Goal: Ask a question: Seek information or help from site administrators or community

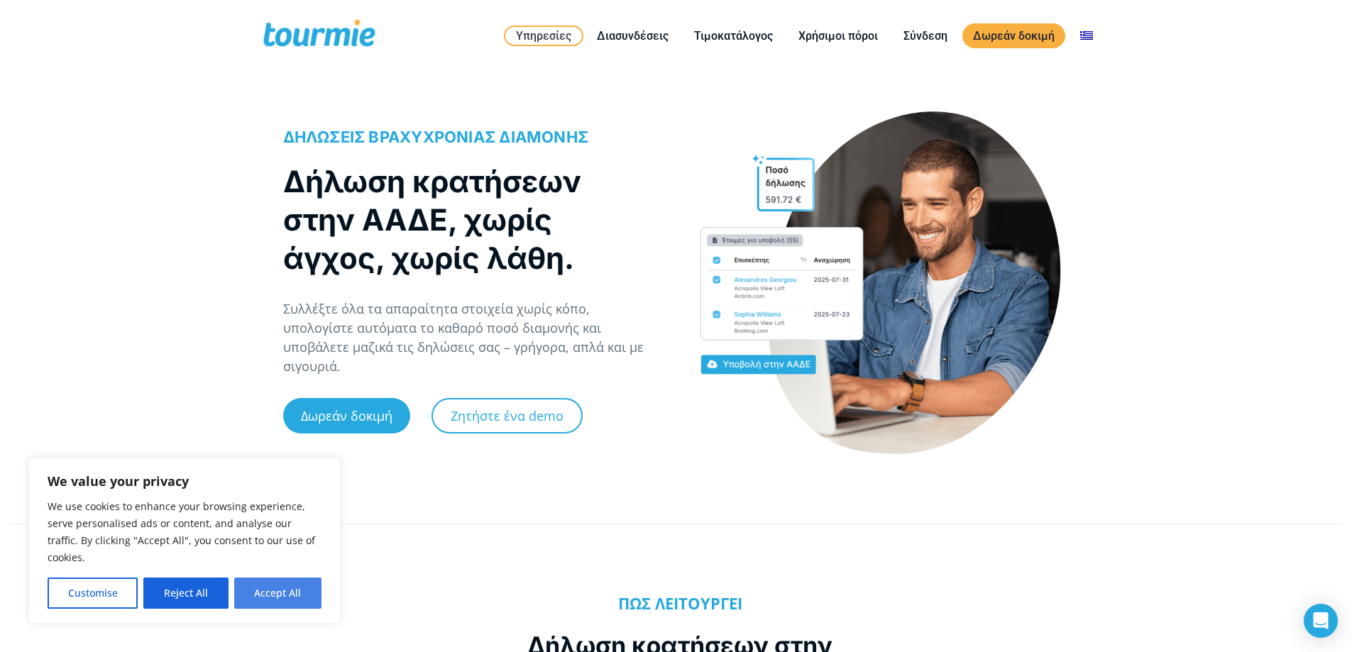
click at [292, 579] on button "Accept All" at bounding box center [277, 593] width 87 height 31
checkbox input "true"
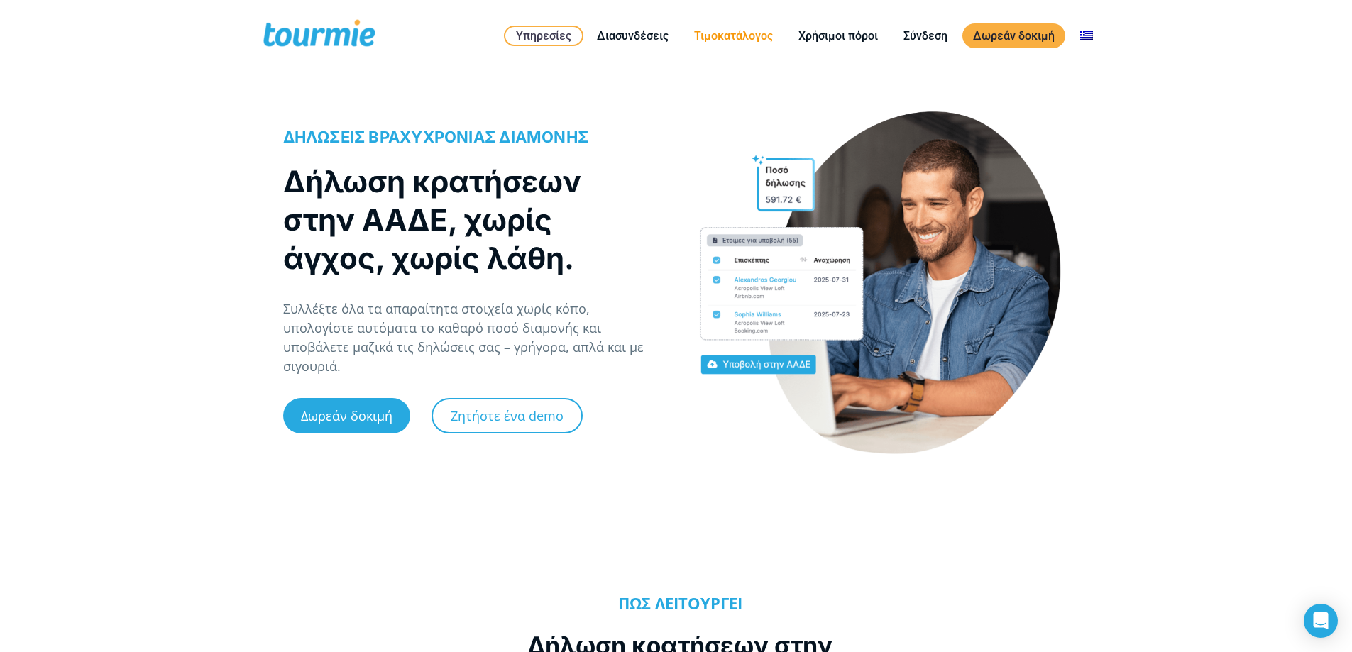
click at [755, 33] on link "Τιμοκατάλογος" at bounding box center [734, 36] width 100 height 18
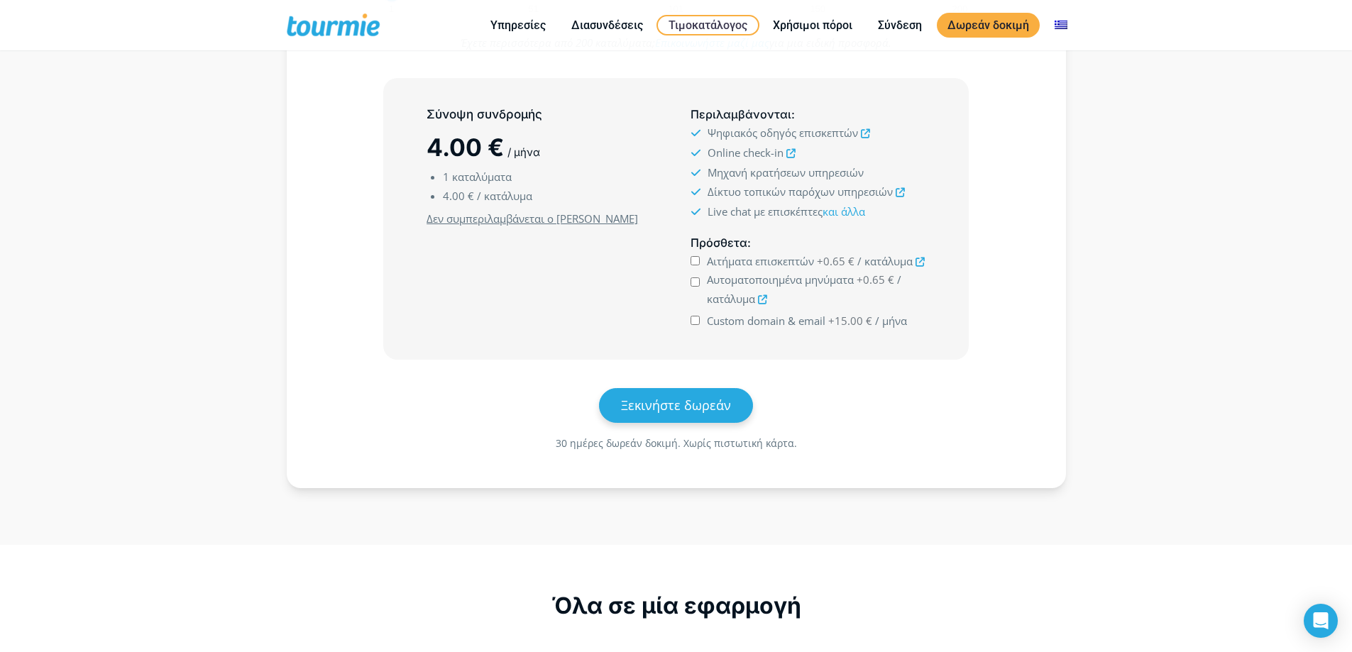
scroll to position [355, 0]
click at [1327, 623] on icon "Open Intercom Messenger" at bounding box center [1321, 621] width 16 height 18
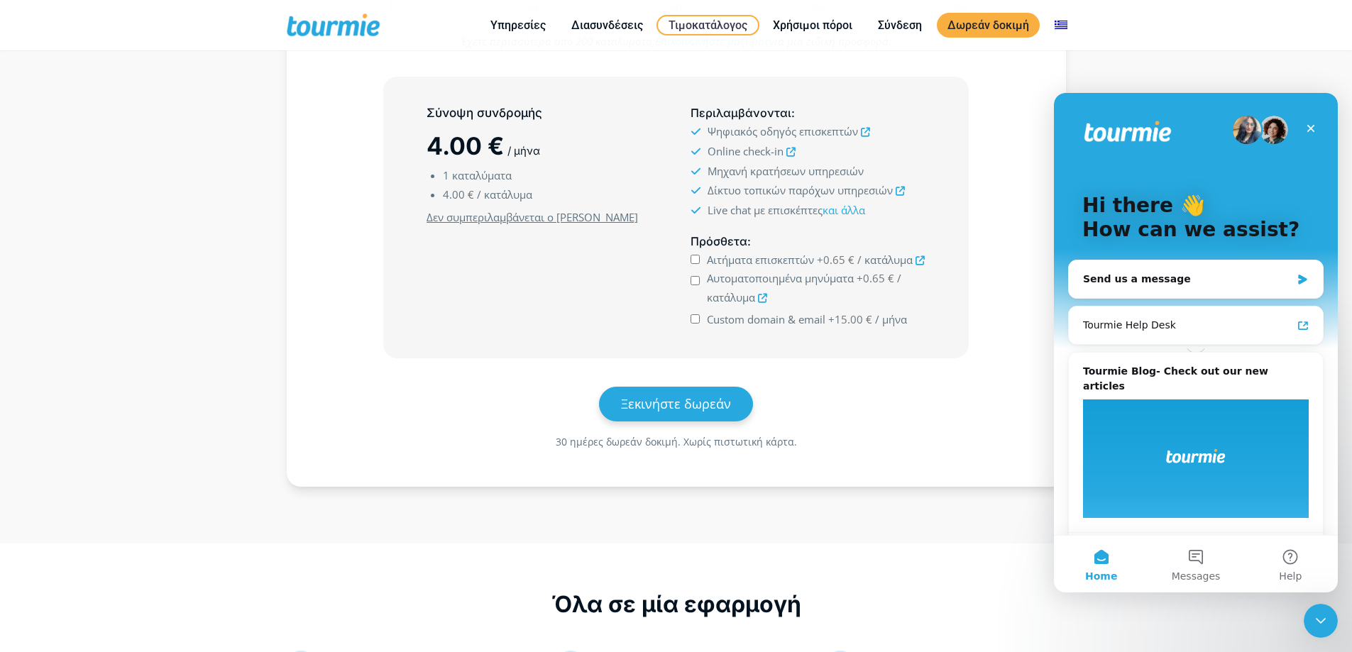
scroll to position [0, 0]
click at [1137, 278] on div "Send us a message" at bounding box center [1187, 279] width 208 height 15
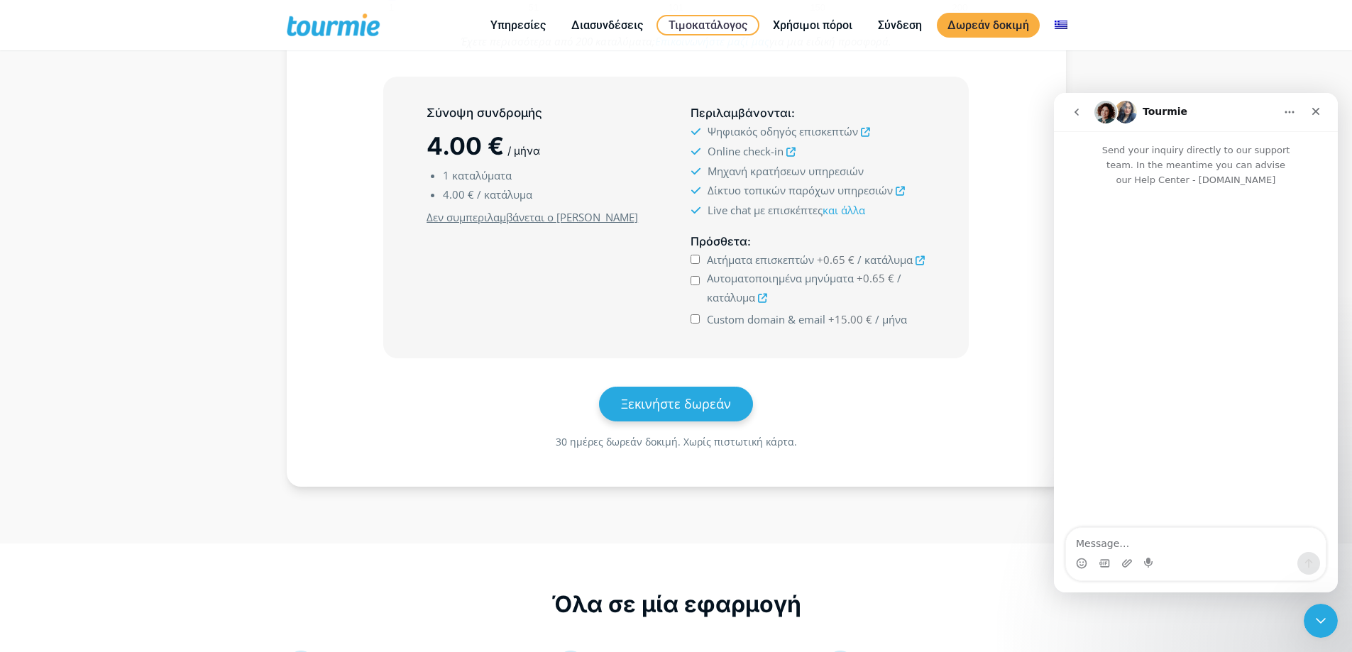
click at [1195, 557] on div "Intercom messenger" at bounding box center [1196, 563] width 260 height 23
click at [1166, 544] on textarea "Message…" at bounding box center [1196, 540] width 260 height 24
type textarea "g"
type textarea "γεια σας"
type textarea "εχω 2 καταλυματα"
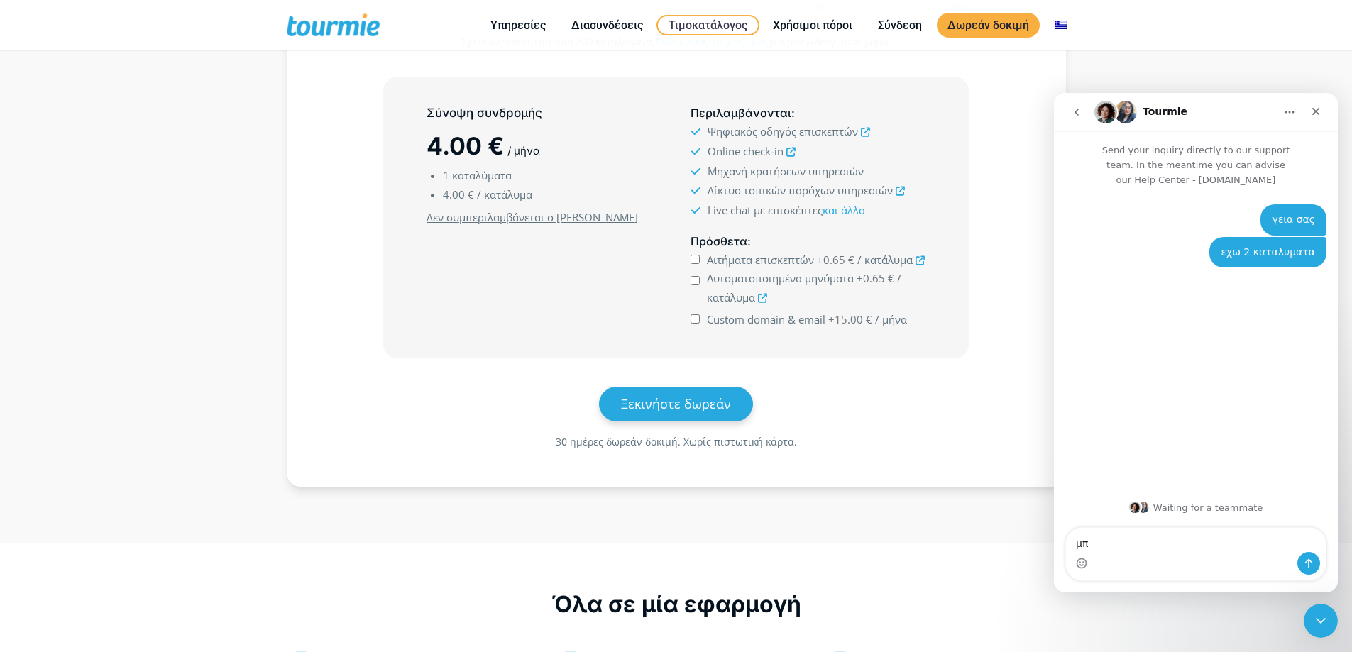
type textarea "μ"
type textarea "εχετε εφαρμογη που κανει αυτοματα της δηλωσης στην ααδε?"
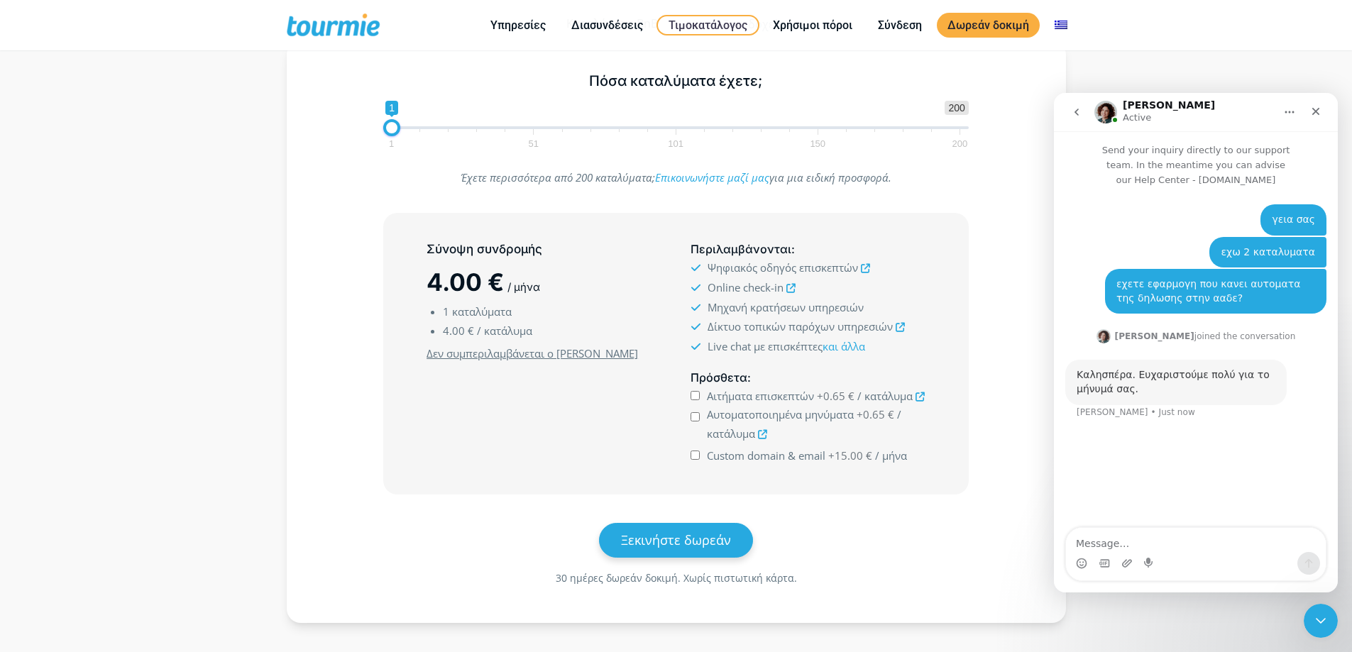
scroll to position [217, 0]
click at [1150, 535] on textarea "Message…" at bounding box center [1196, 540] width 260 height 24
type textarea "να στε καλα"
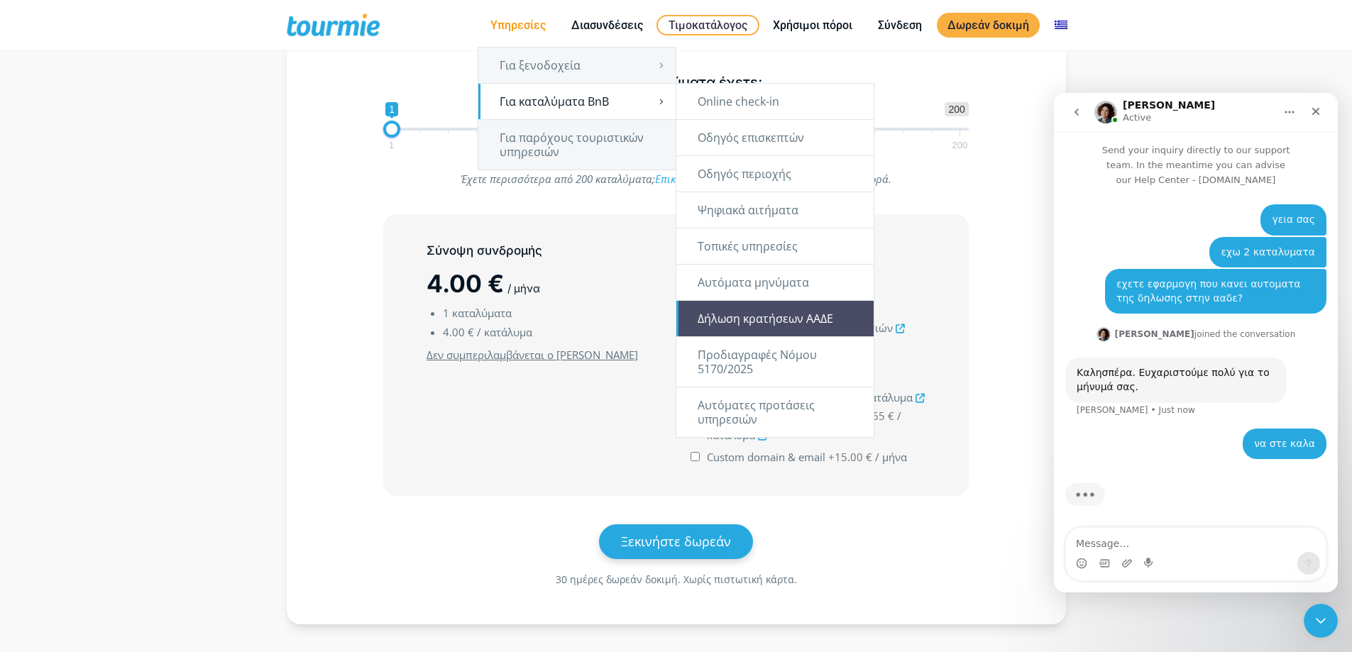
click at [799, 319] on link "Δήλωση κρατήσεων ΑΑΔΕ" at bounding box center [774, 318] width 197 height 35
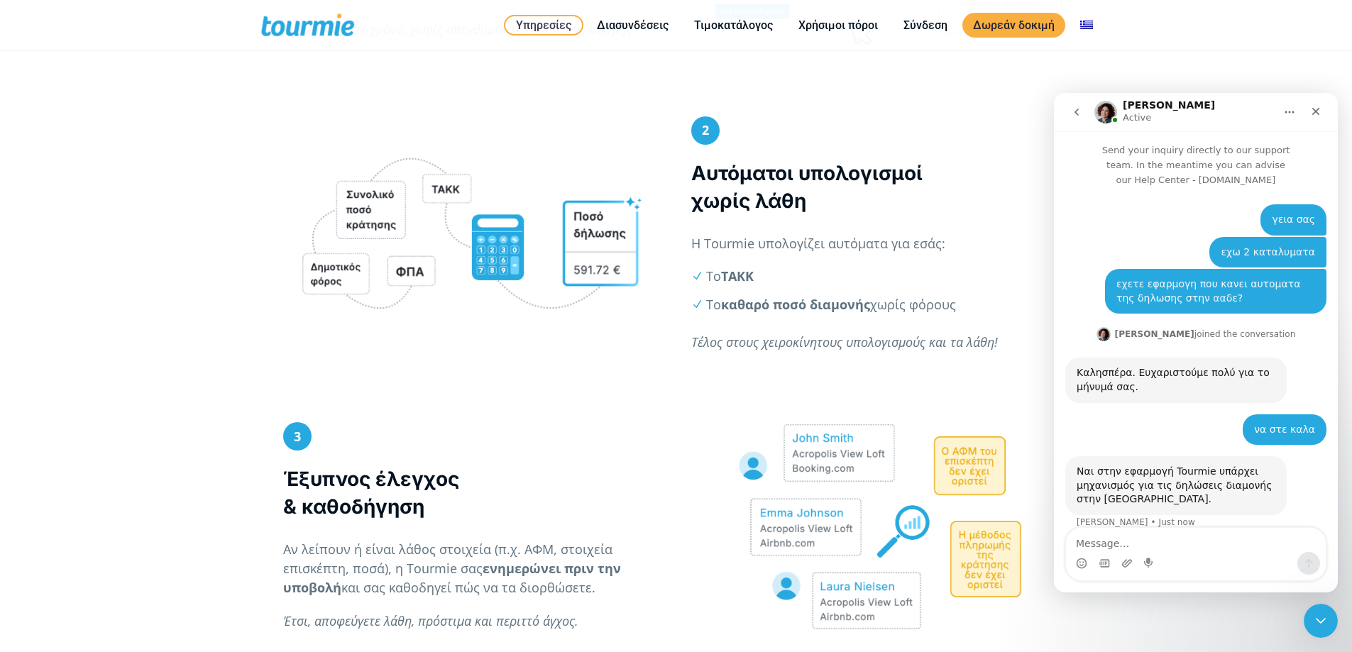
scroll to position [17, 0]
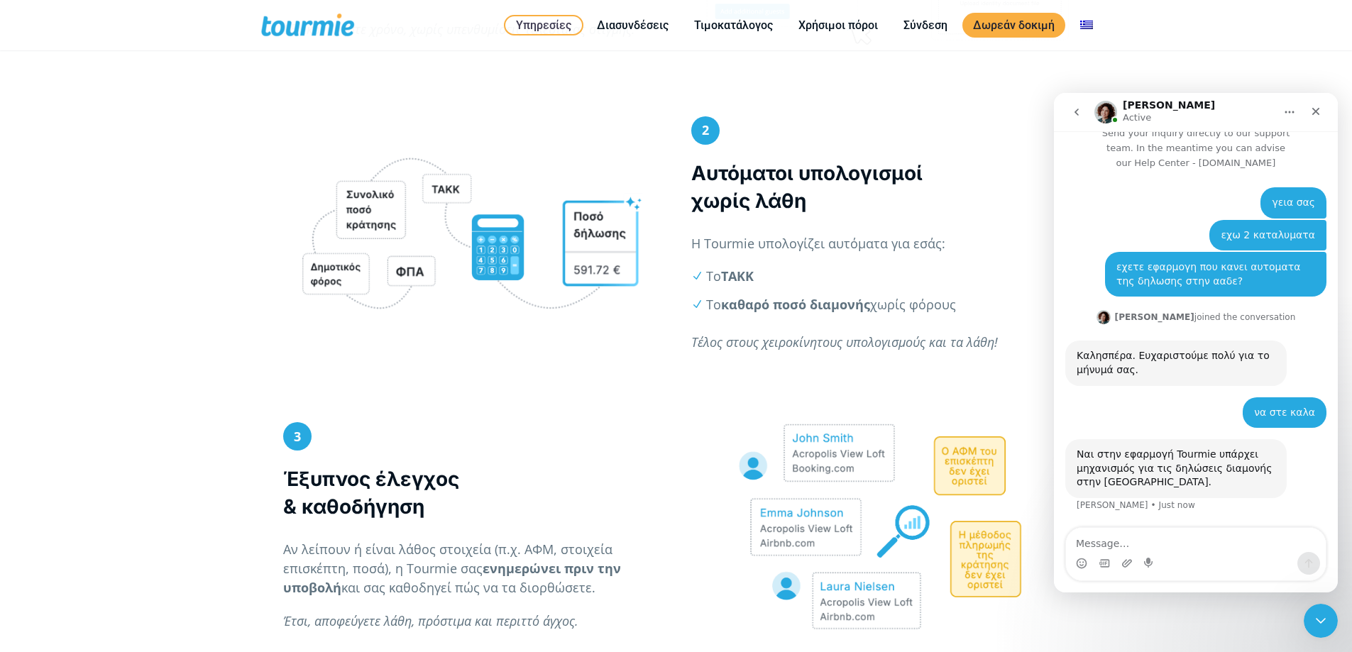
click at [1180, 542] on textarea "Message…" at bounding box center [1196, 540] width 260 height 24
type textarea "μπορει να ενωθει με το lodgify ?"
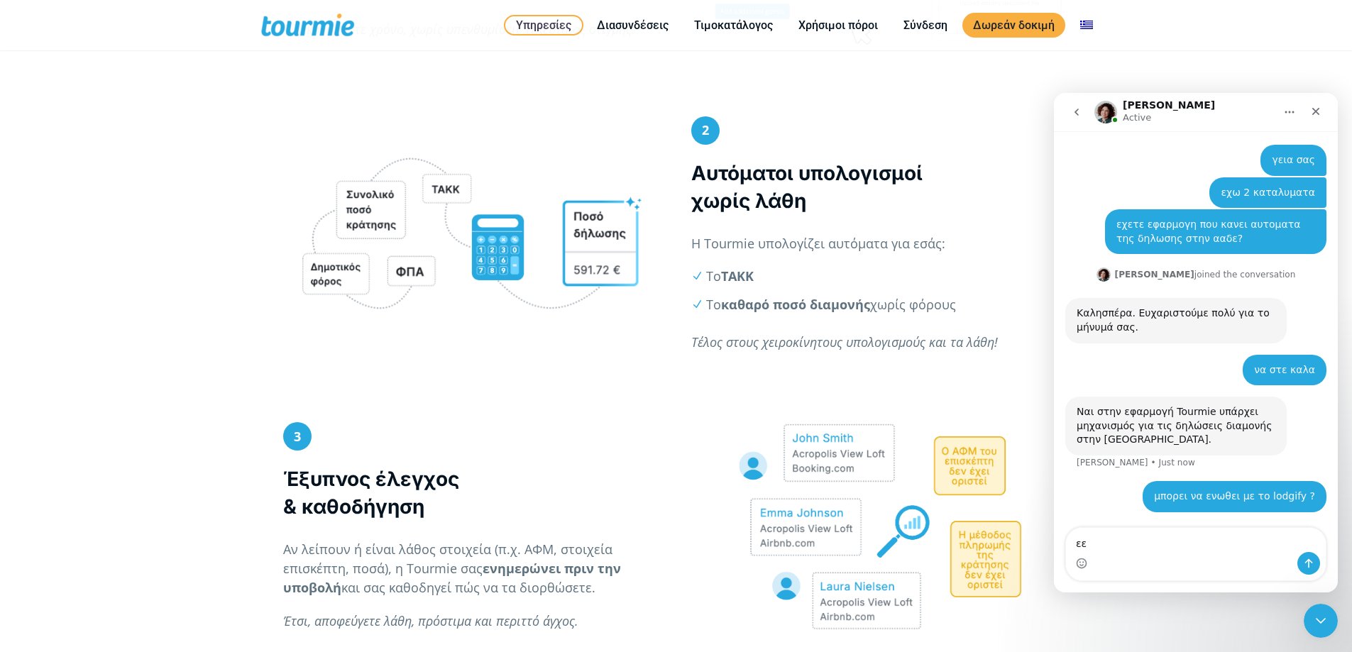
type textarea "ε"
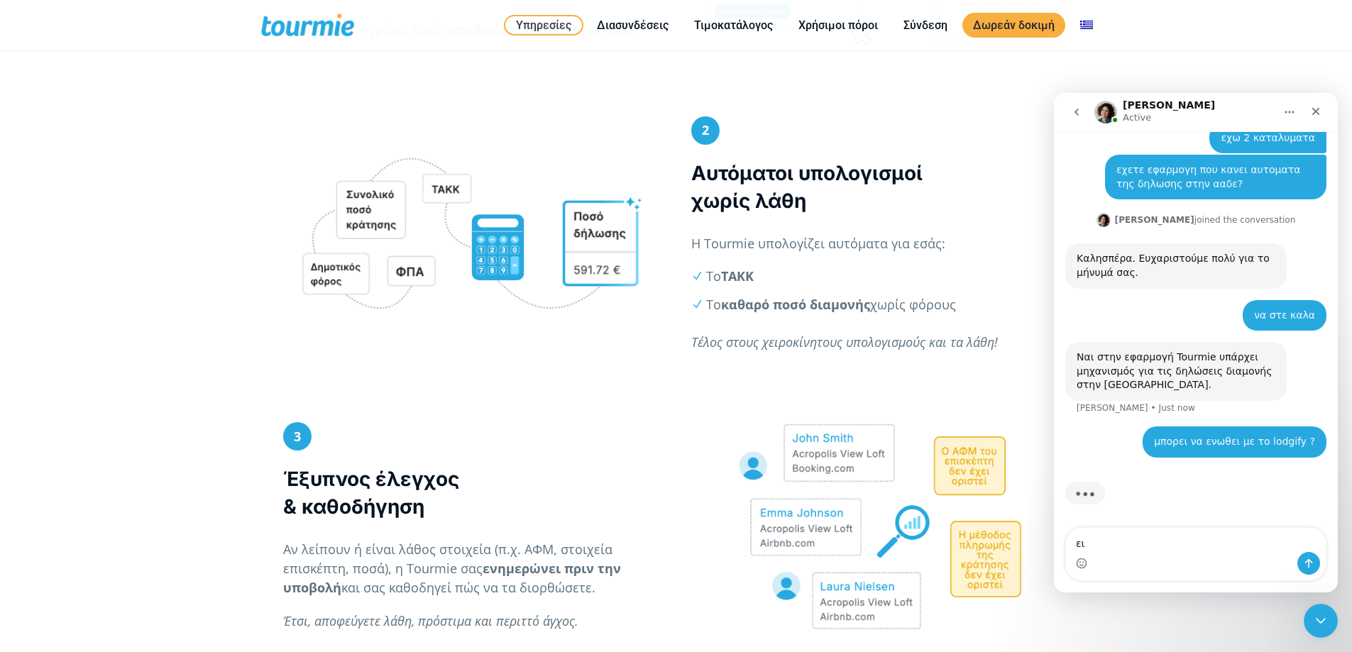
type textarea "ε"
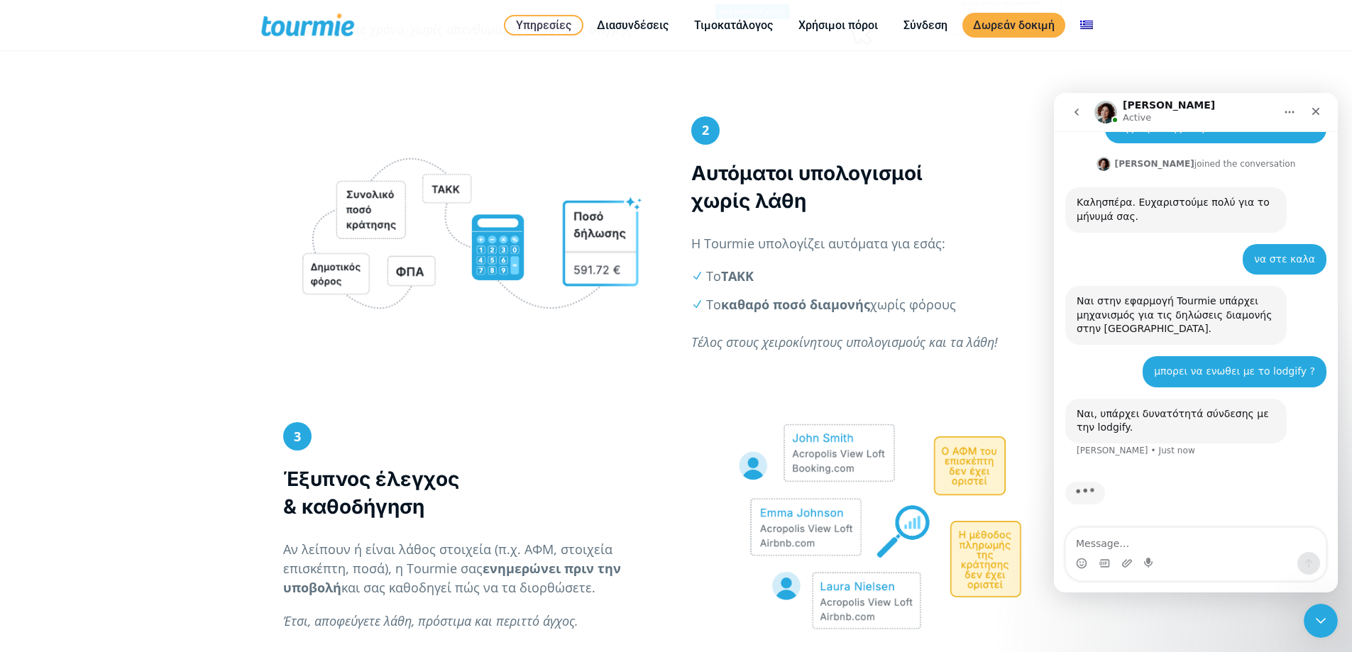
scroll to position [170, 0]
type textarea "ωραια μπορει καποιοσ να μας κανει την διαδικασια ?"
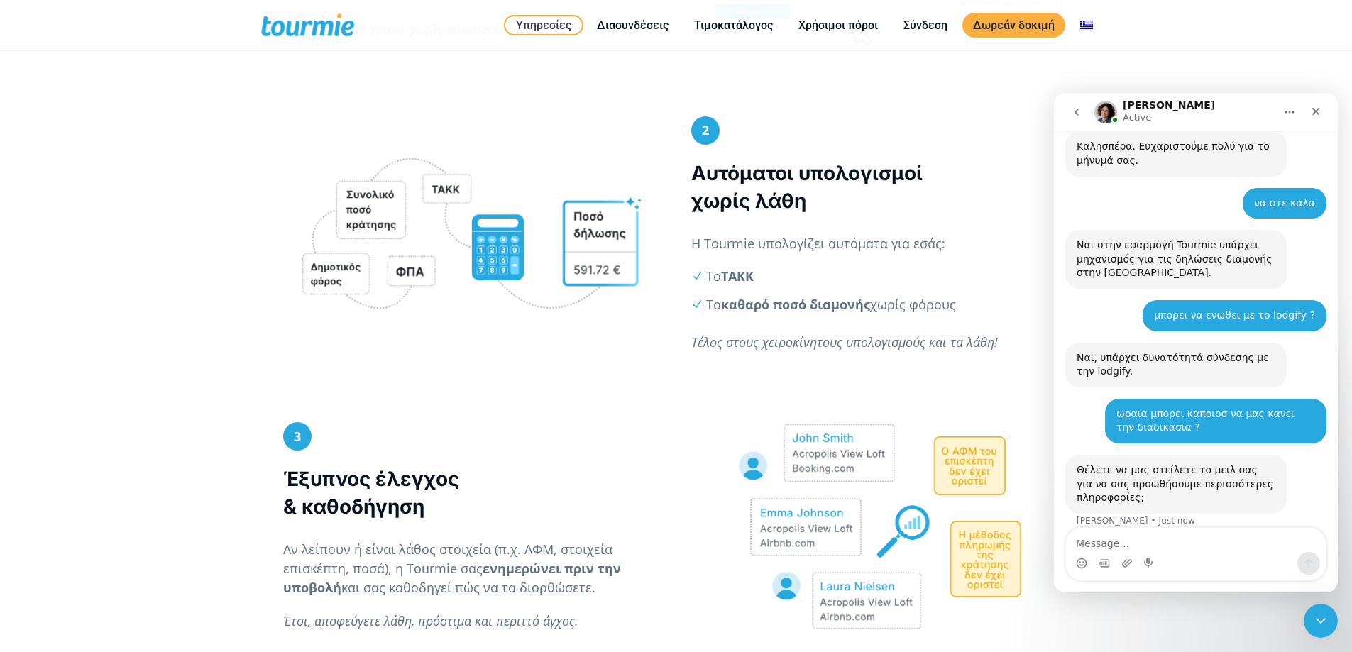
scroll to position [242, 0]
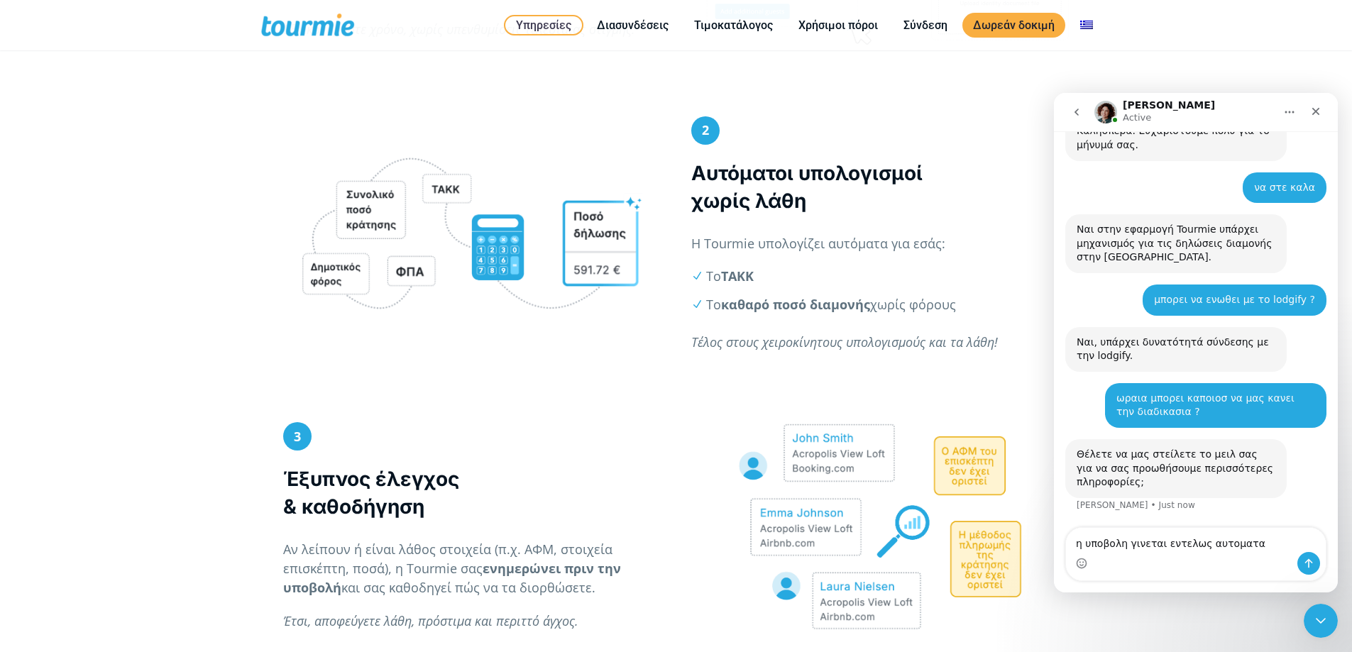
type textarea "η υποβολη γινεται εντελως αυτοματα?"
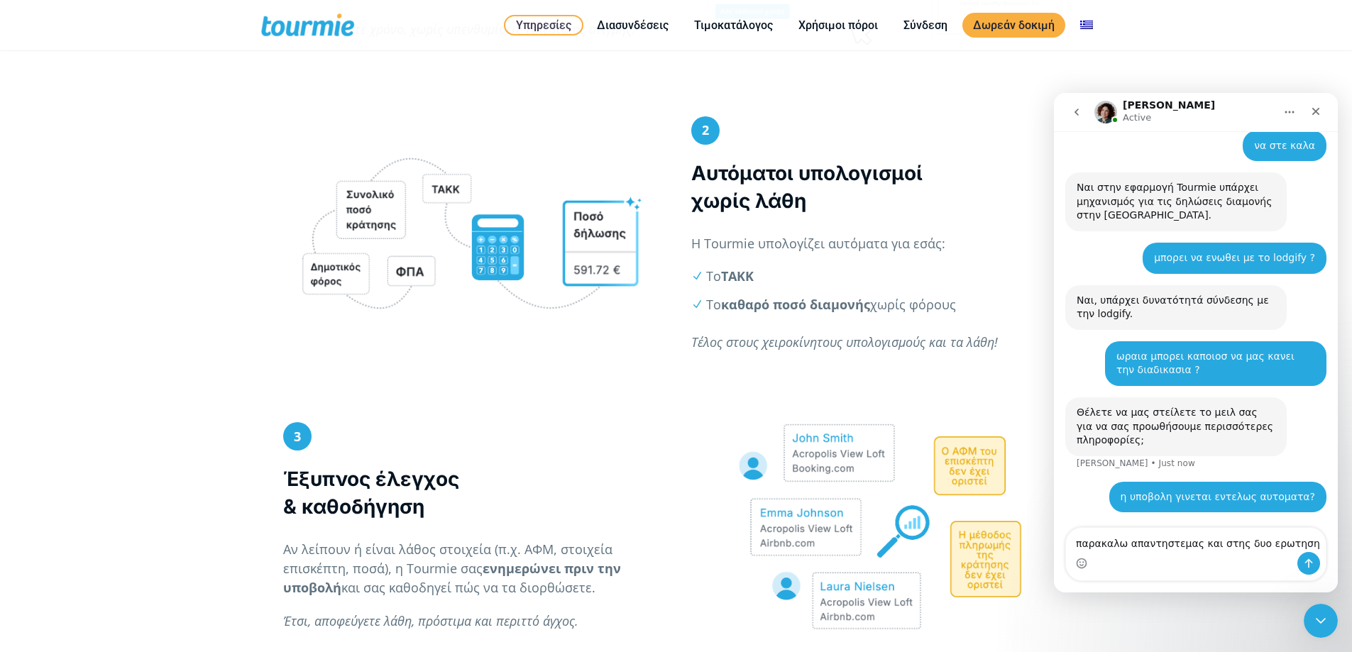
type textarea "παρακαλω απαντηστεμας και στης δυο ερωτησης"
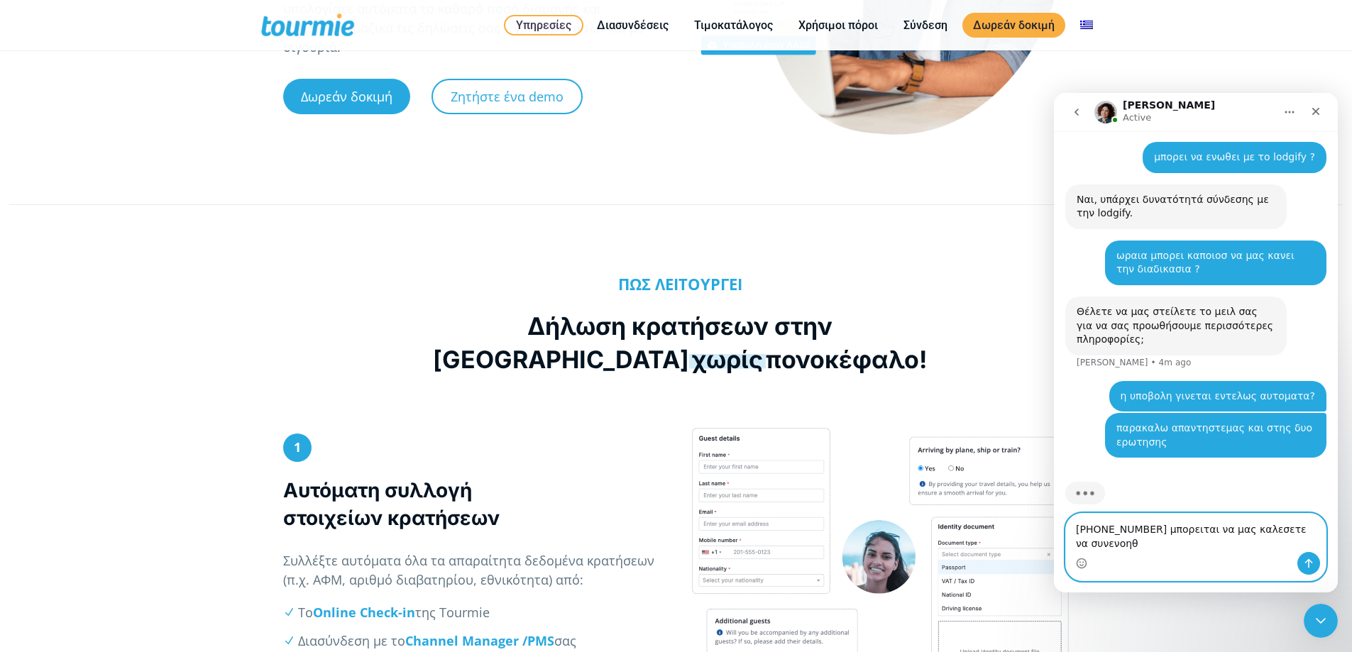
scroll to position [399, 0]
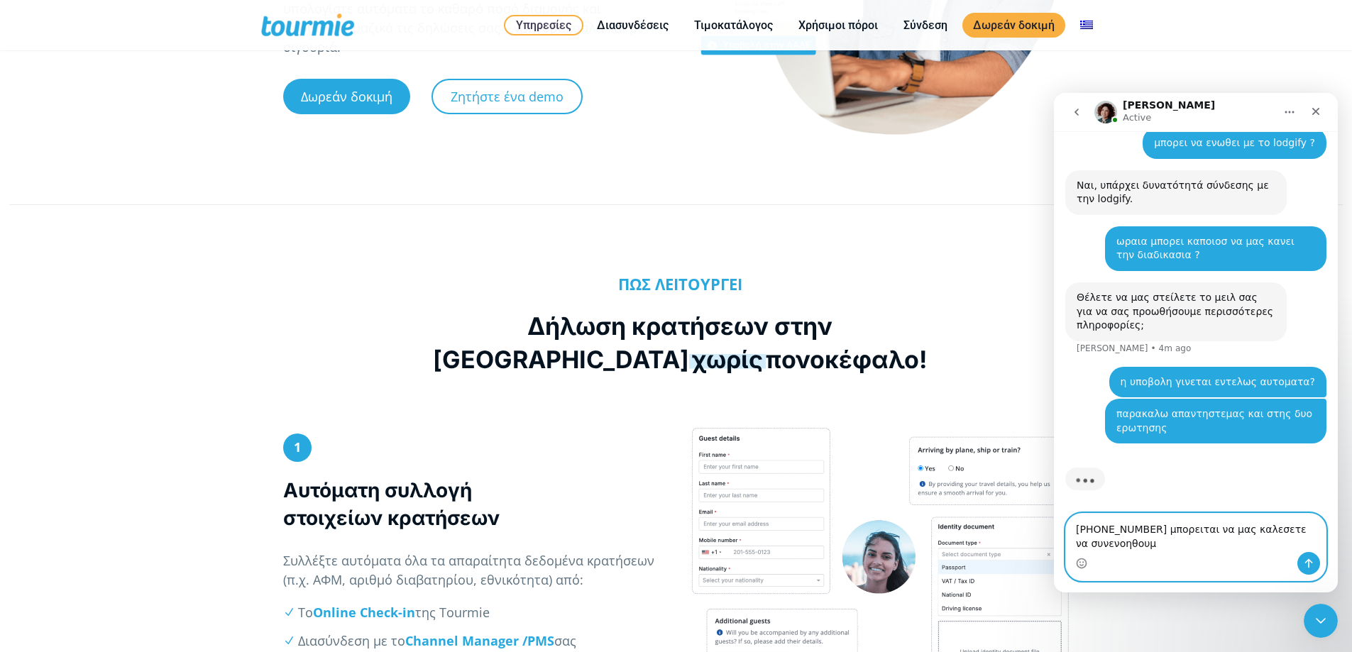
type textarea "[PHONE_NUMBER] μπορειται να μας καλεσετε να συνενοηθουμε"
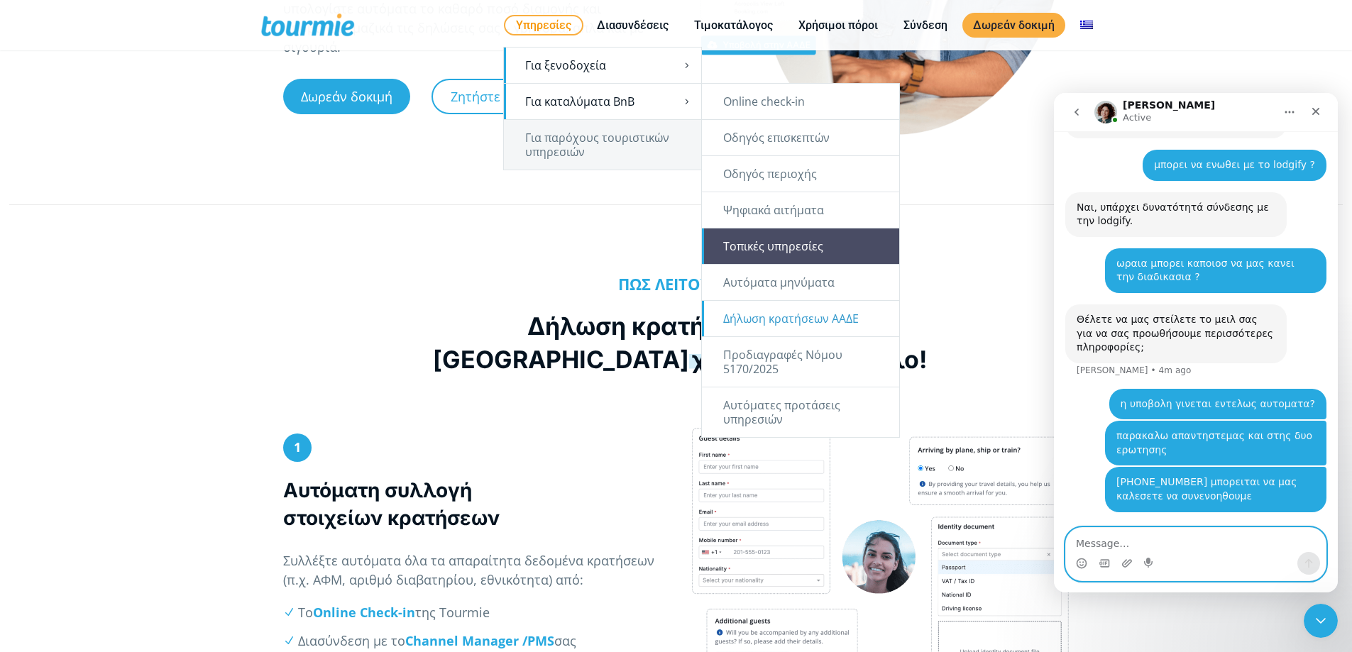
scroll to position [432, 0]
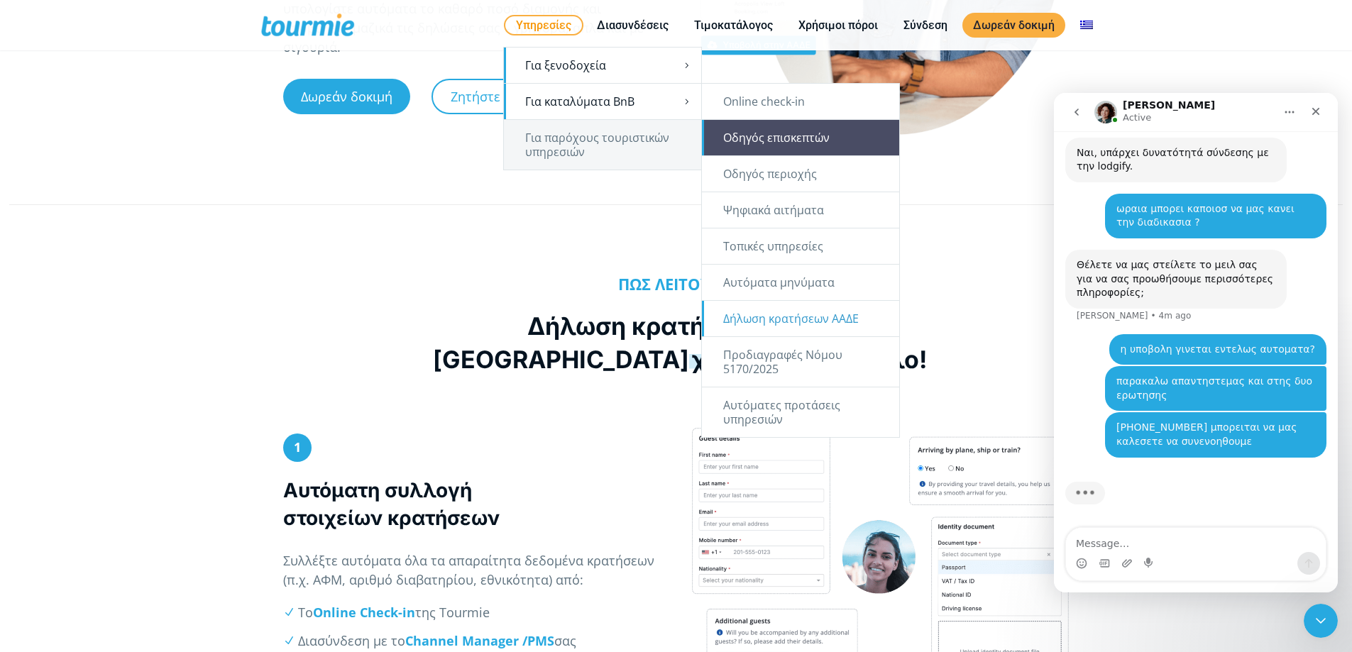
click at [786, 141] on link "Οδηγός επισκεπτών" at bounding box center [800, 137] width 197 height 35
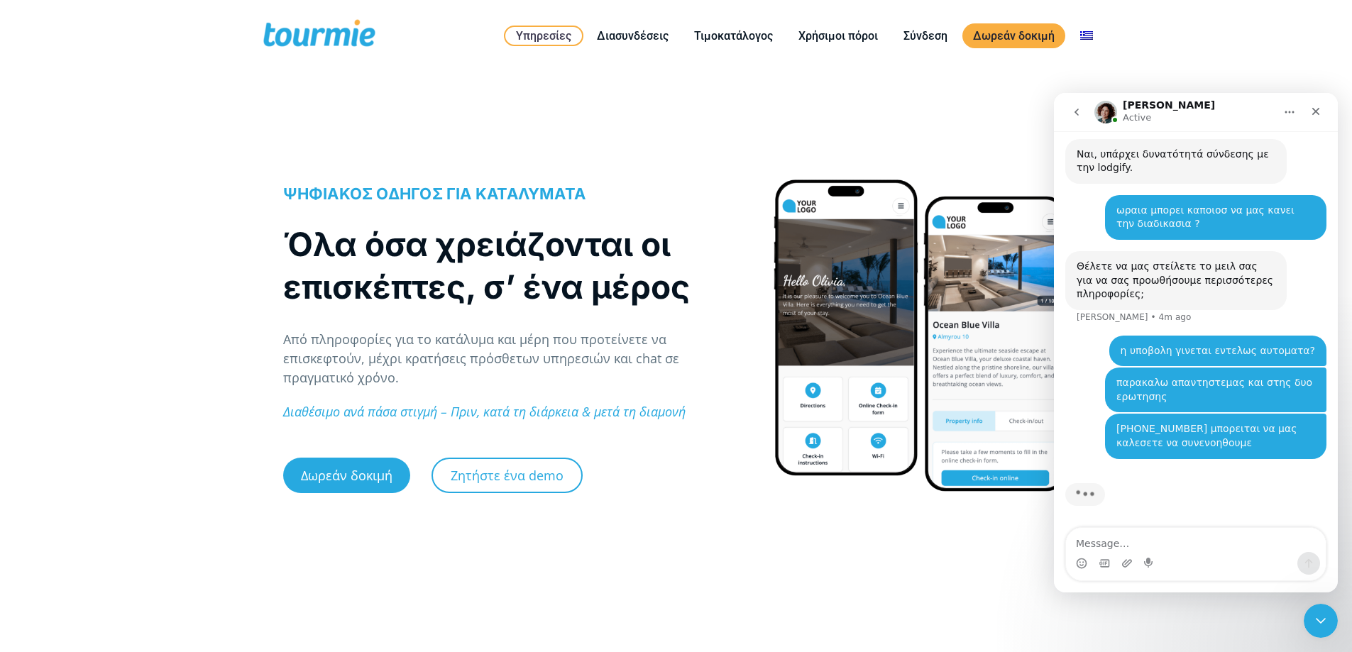
scroll to position [432, 0]
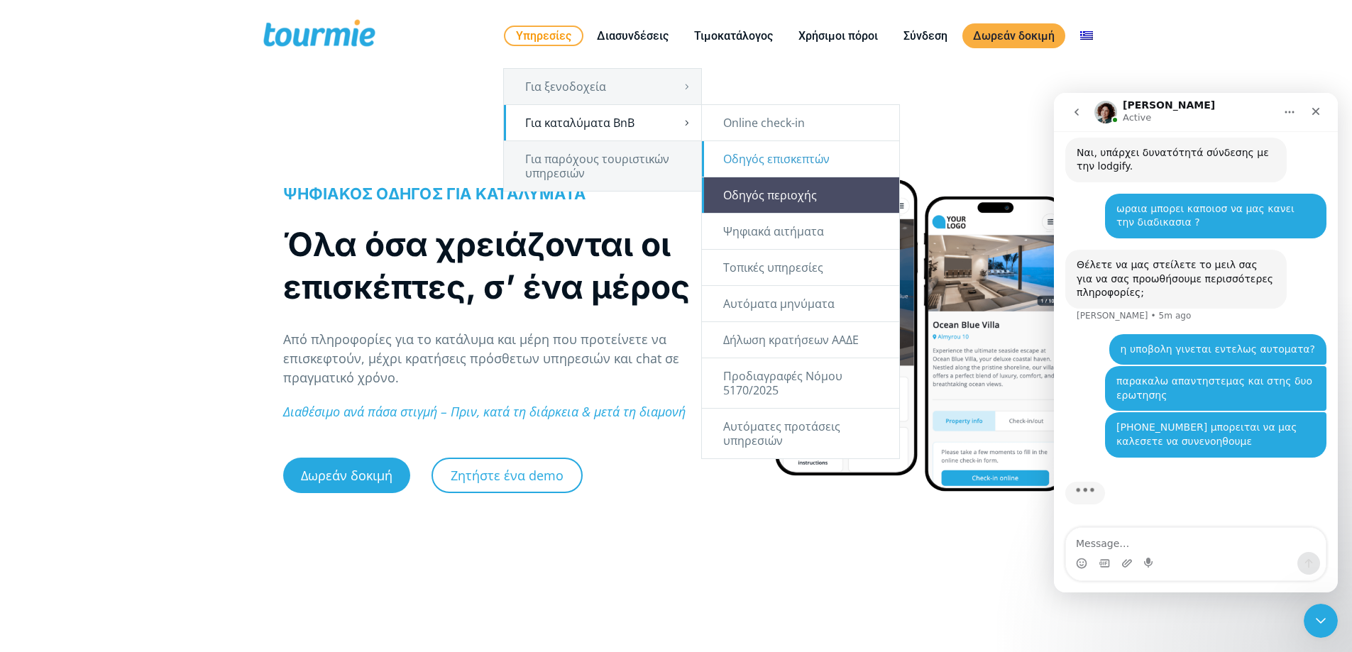
click at [783, 199] on link "Οδηγός περιοχής" at bounding box center [800, 194] width 197 height 35
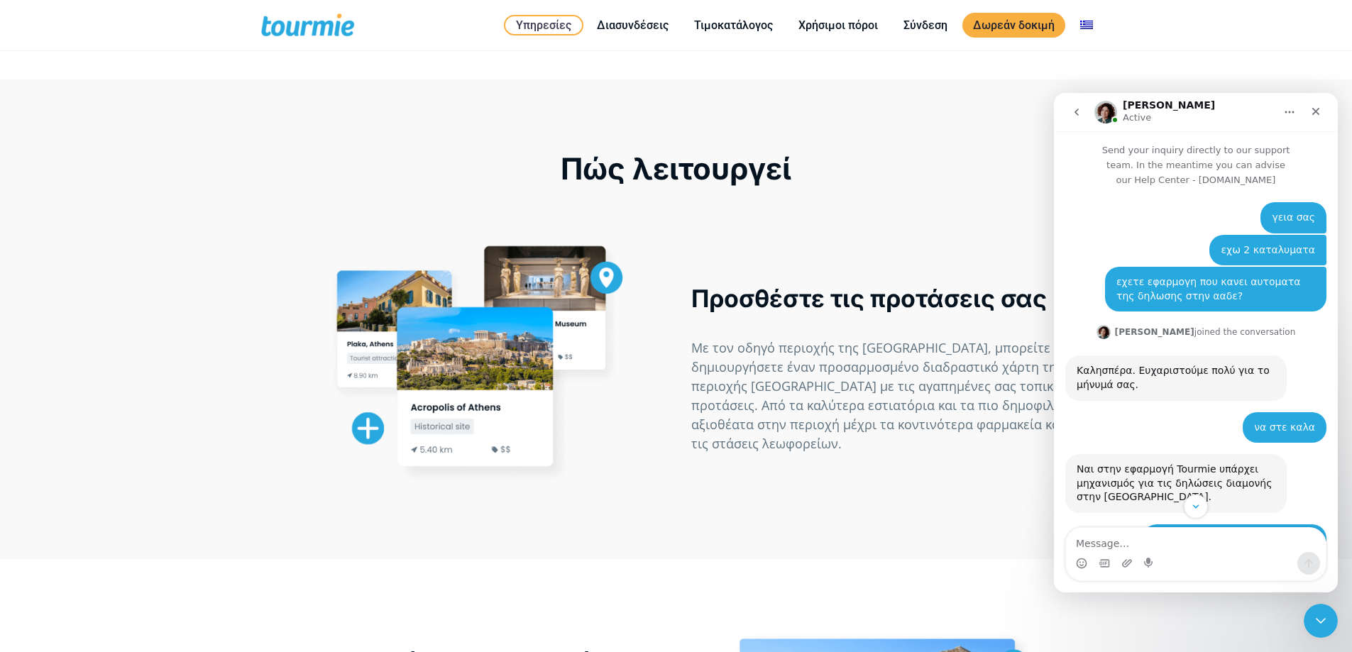
scroll to position [1470, 0]
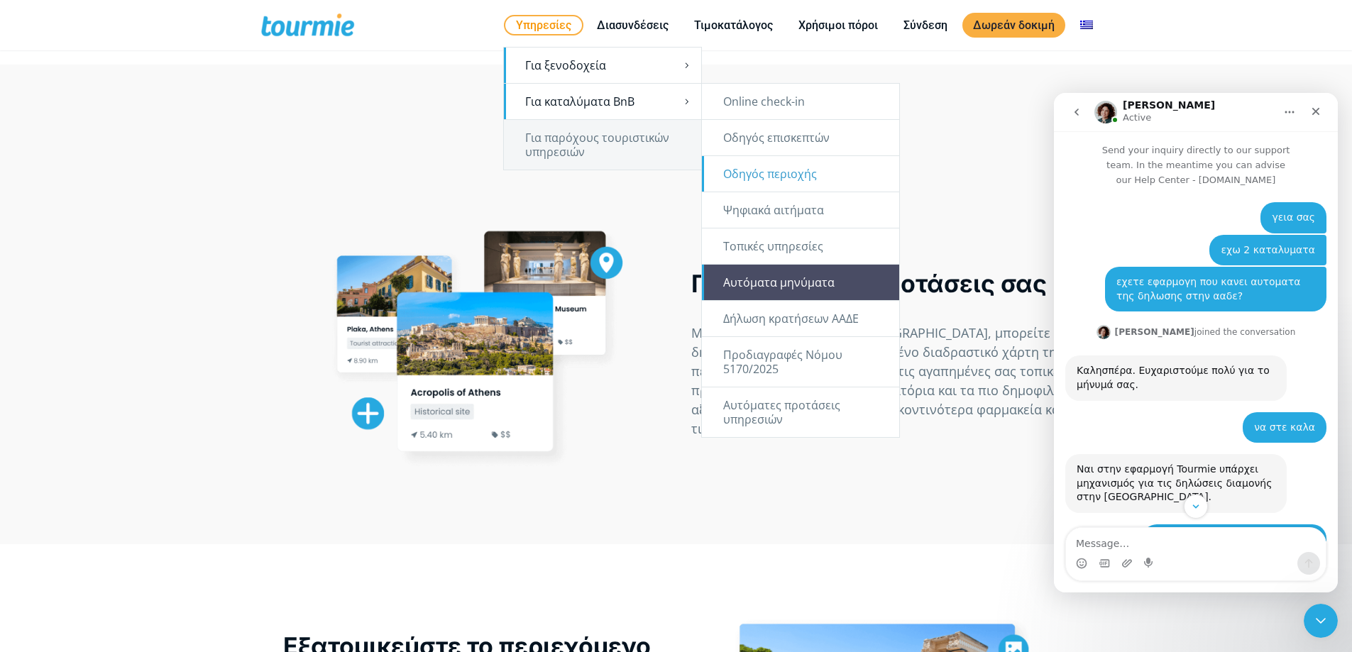
click at [769, 288] on link "Αυτόματα μηνύματα" at bounding box center [800, 282] width 197 height 35
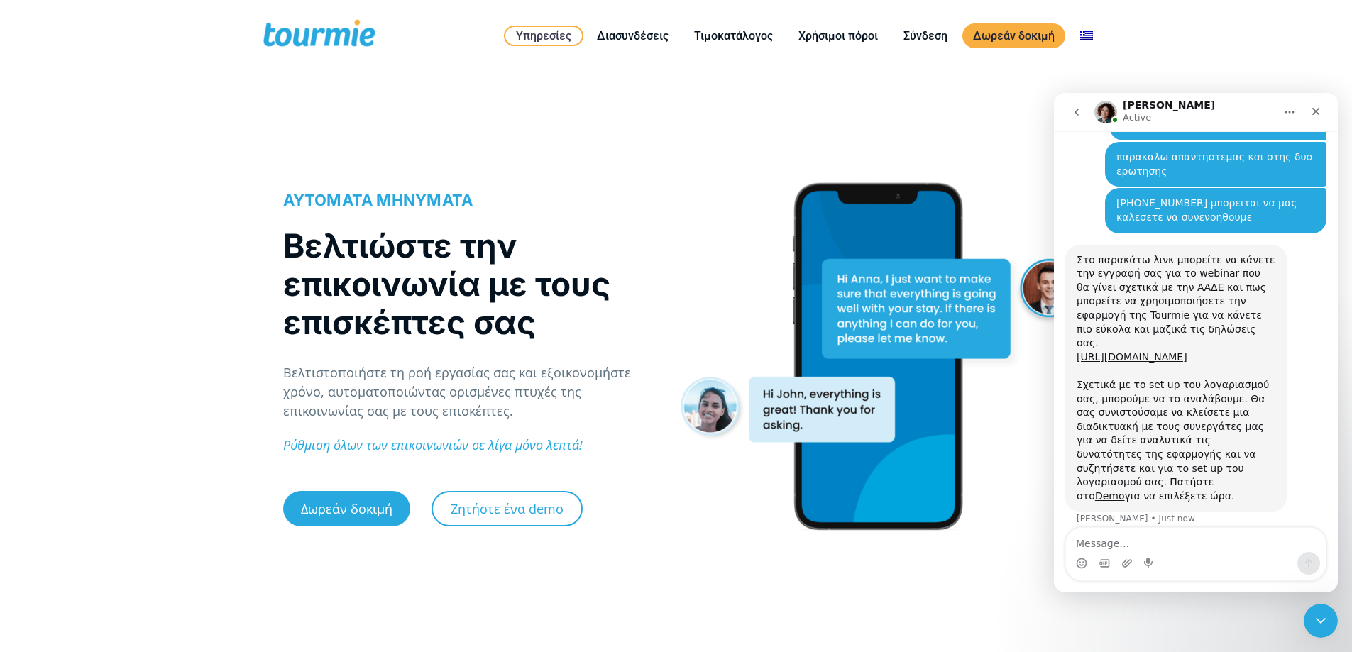
scroll to position [696, 0]
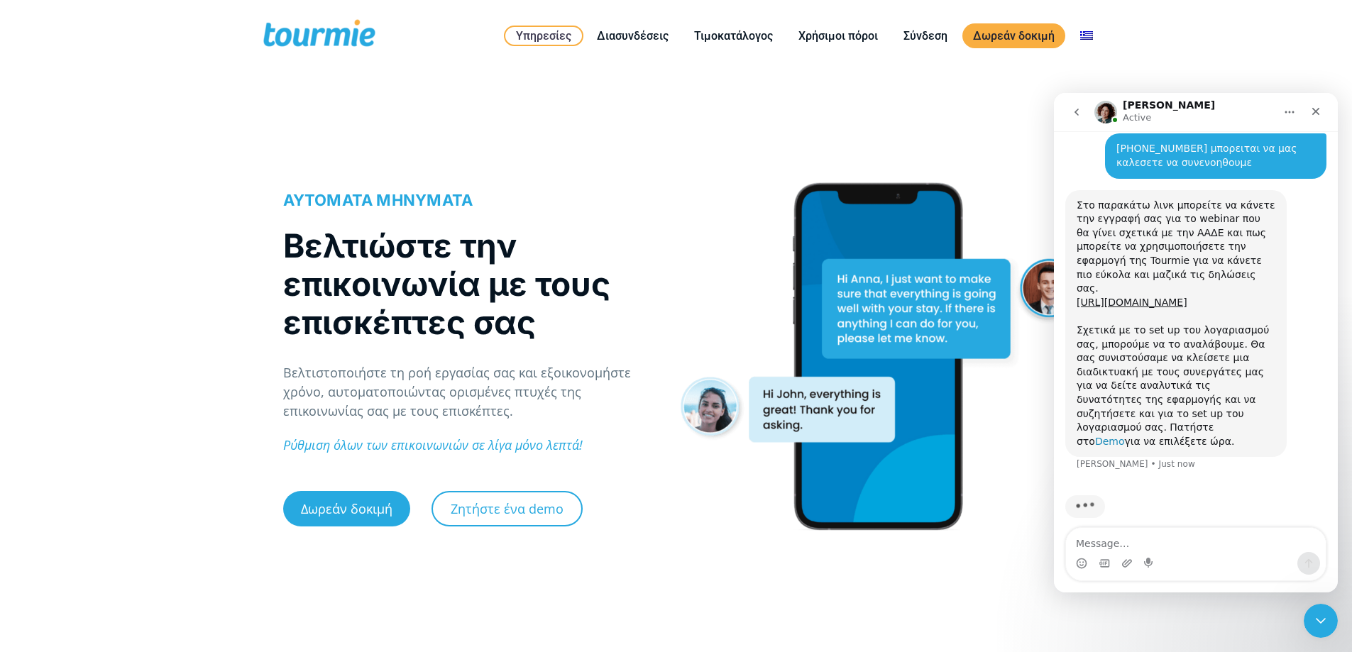
click at [1125, 436] on link "Demo" at bounding box center [1110, 441] width 30 height 11
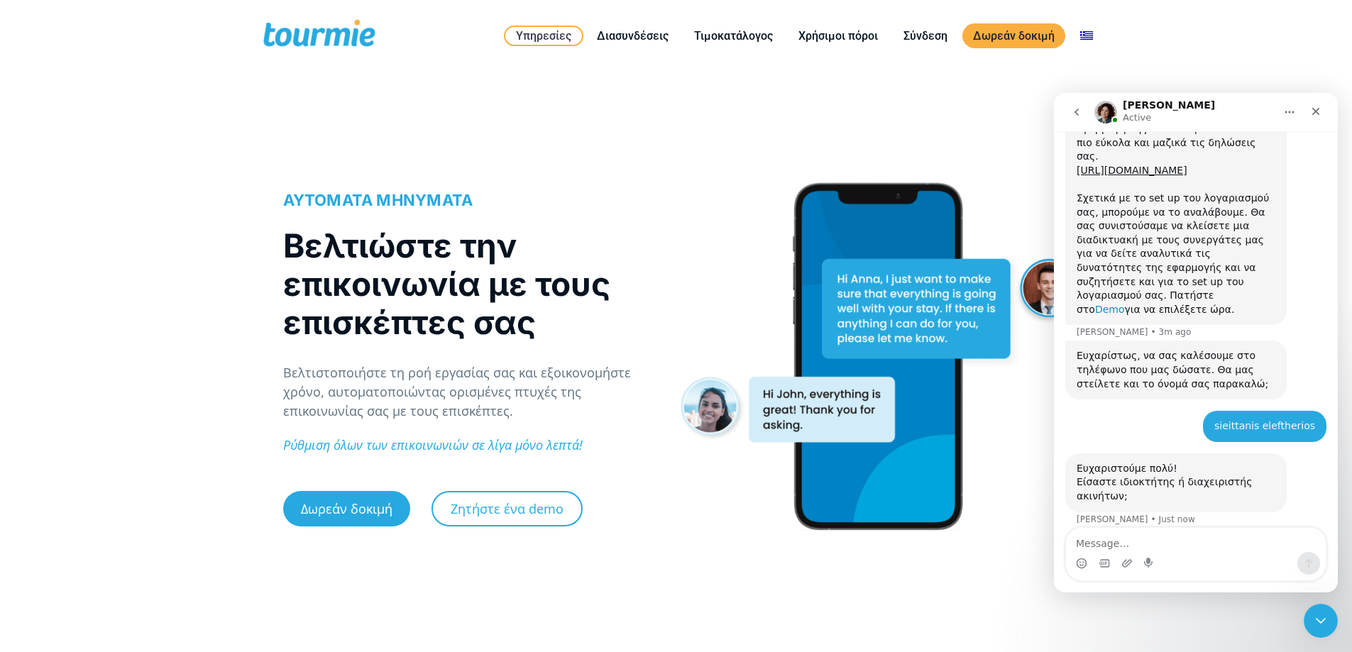
scroll to position [871, 0]
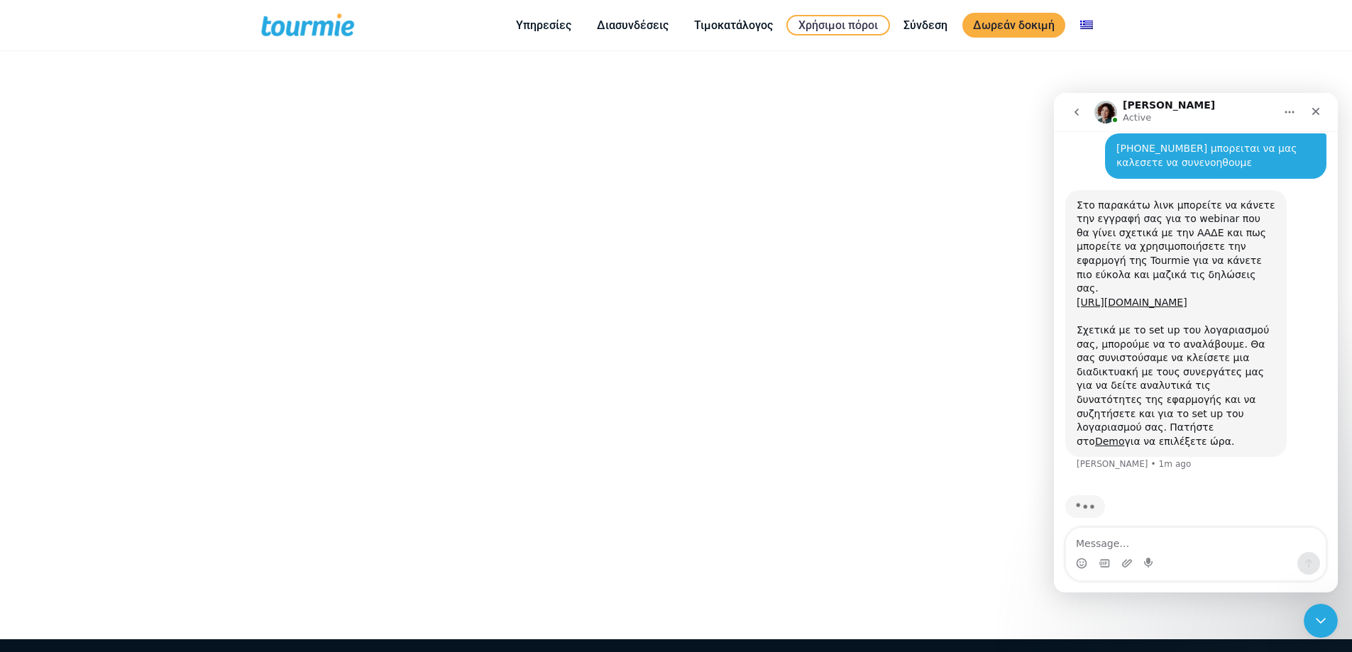
scroll to position [284, 0]
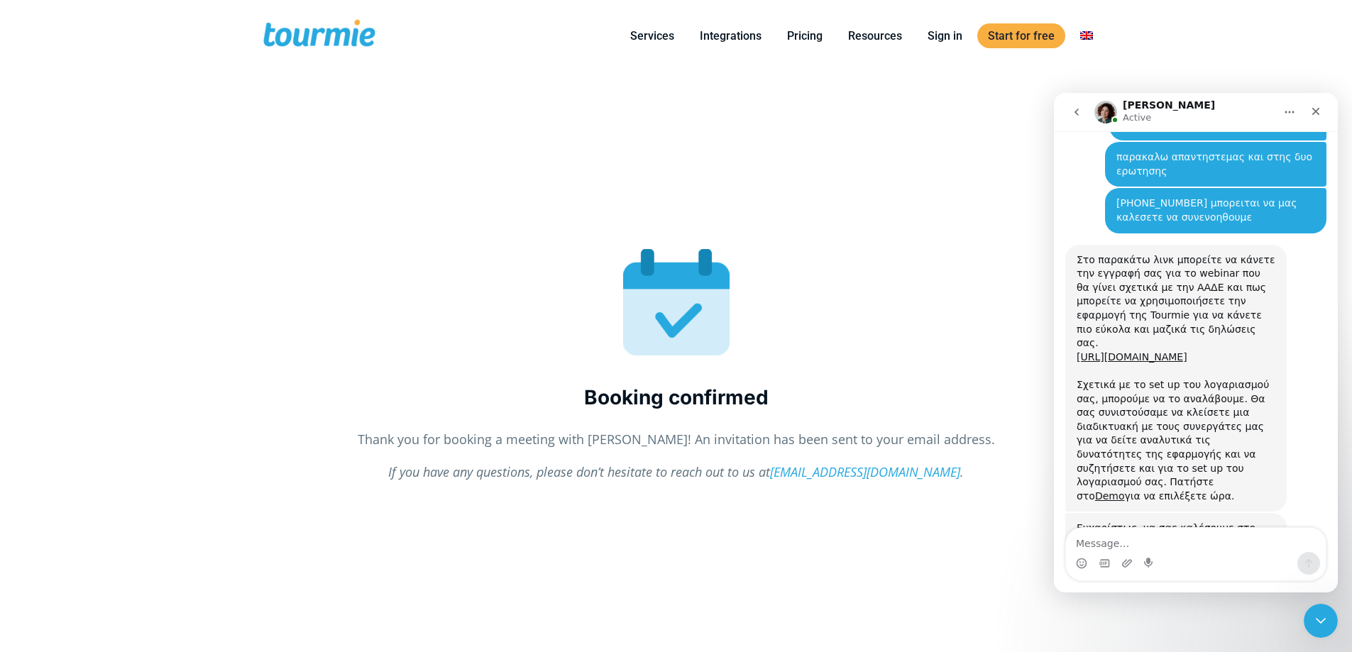
scroll to position [702, 0]
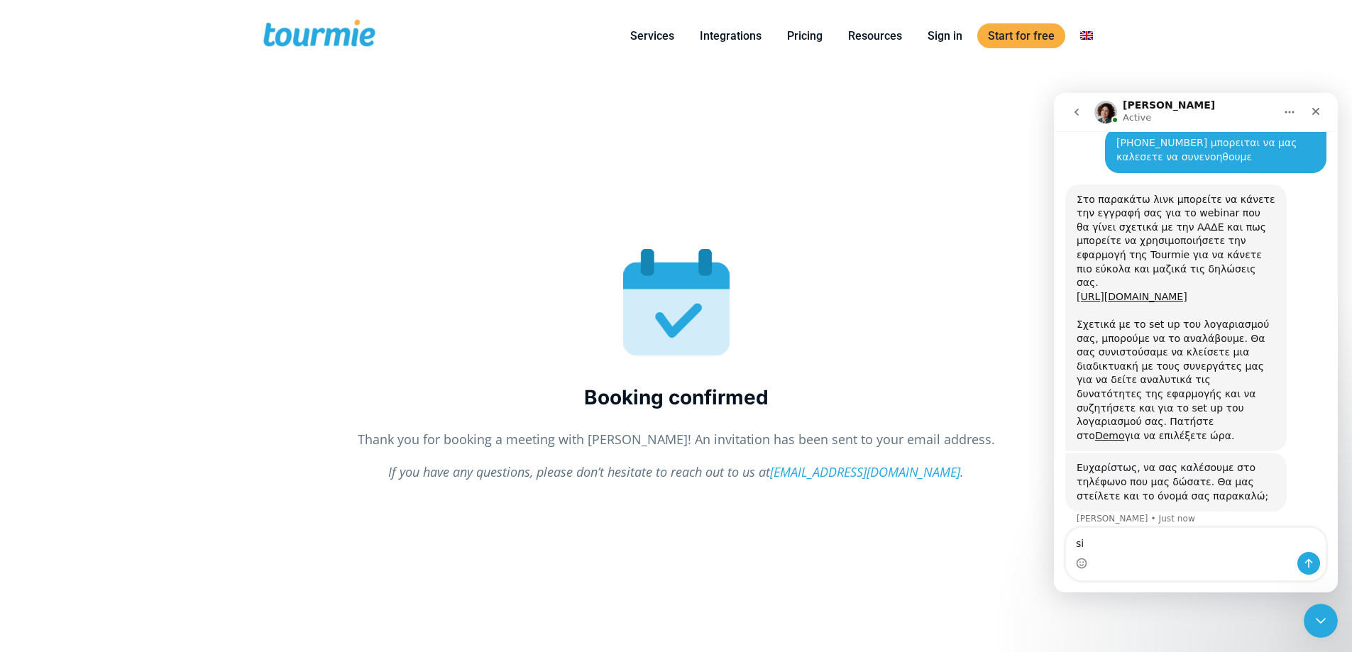
type textarea "s"
type textarea "sieittanis eleftherios"
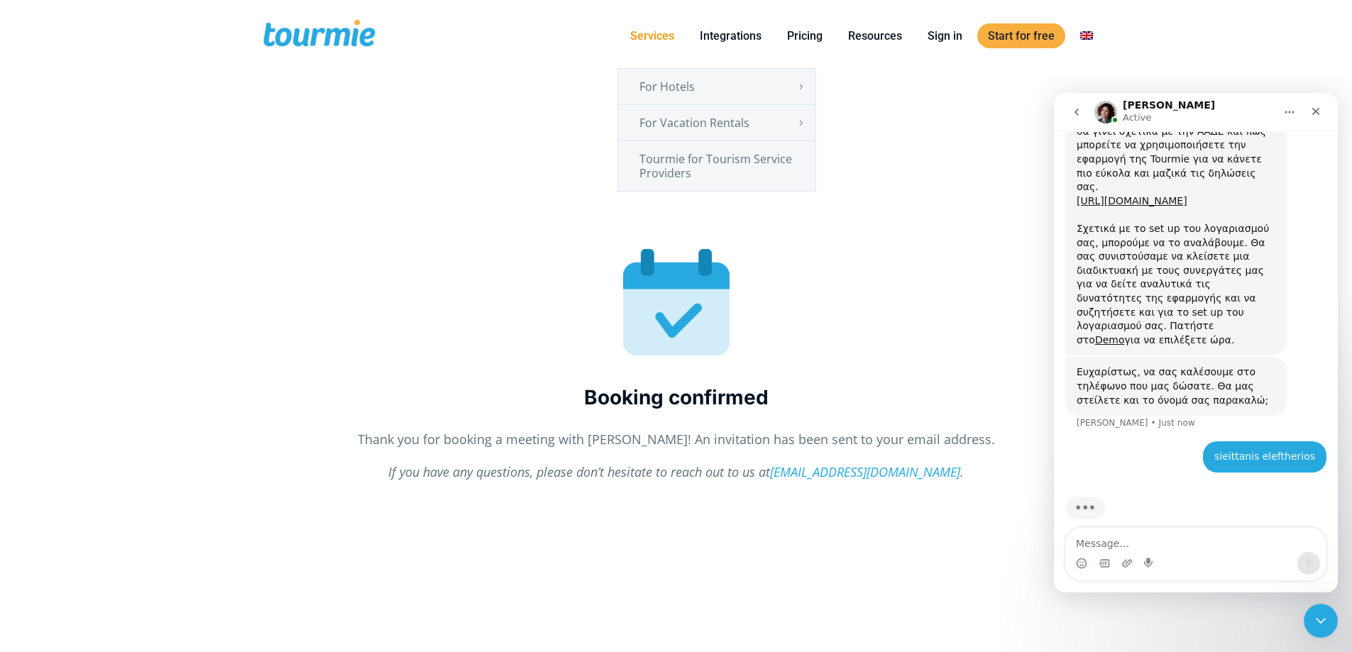
scroll to position [799, 0]
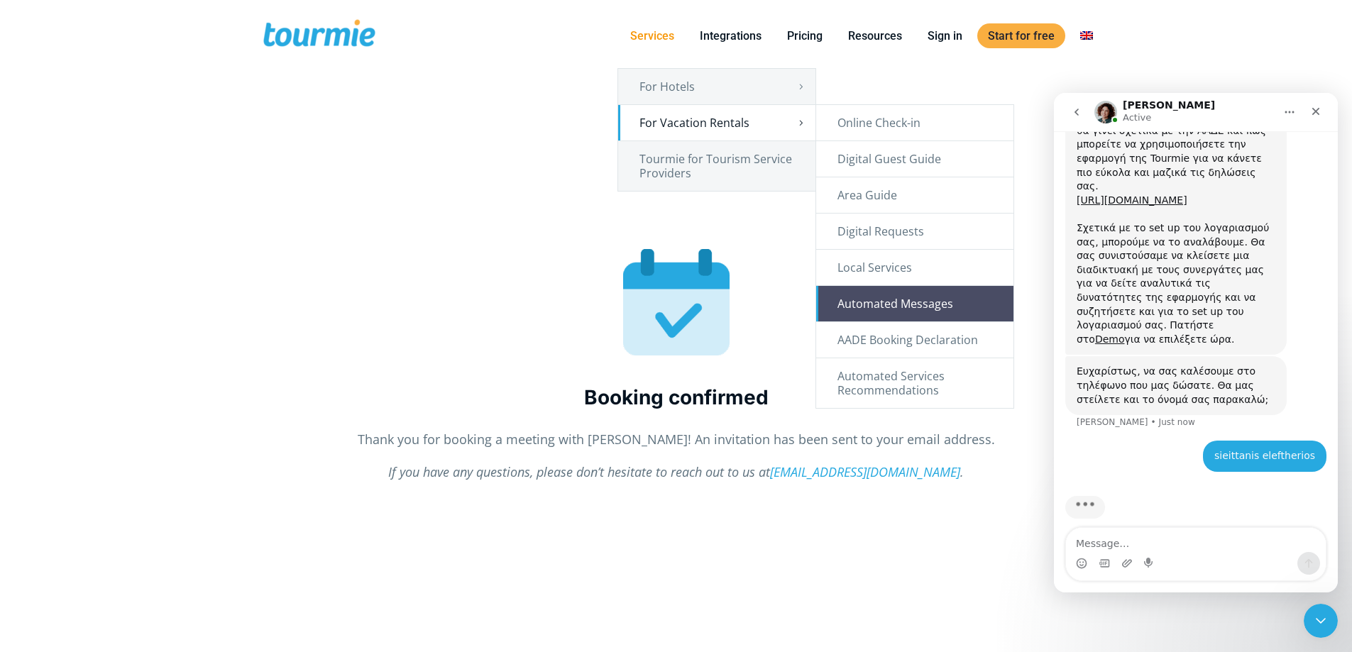
click at [921, 298] on link "Automated Messages" at bounding box center [914, 303] width 197 height 35
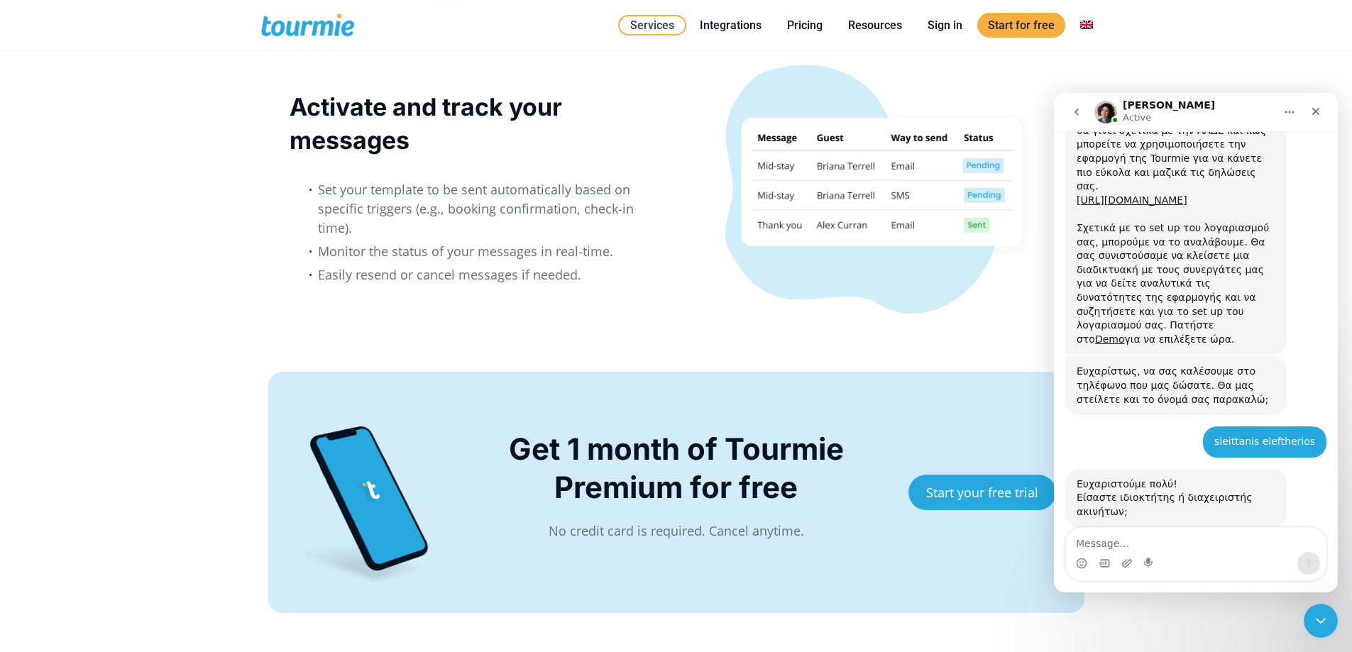
scroll to position [814, 0]
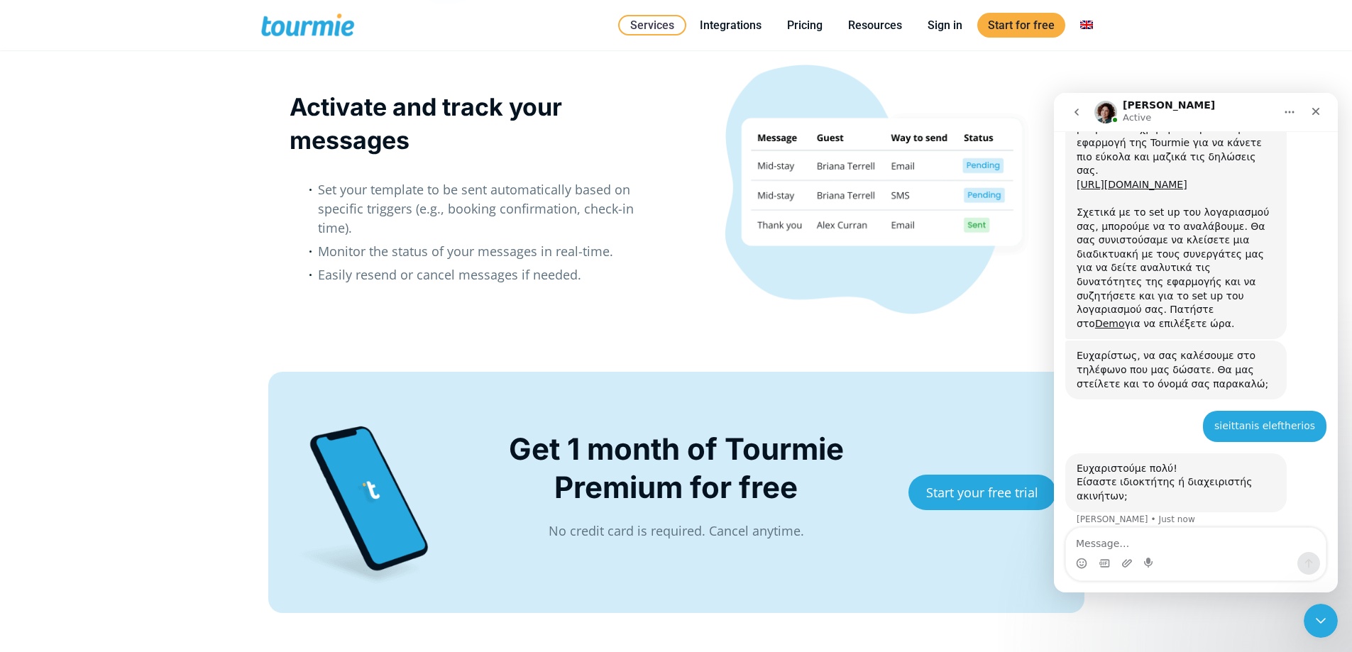
click at [1166, 552] on div "Intercom messenger" at bounding box center [1196, 563] width 260 height 23
click at [1168, 543] on textarea "Message…" at bounding box center [1196, 540] width 260 height 24
type textarea "i"
type textarea "ιδιοτητης"
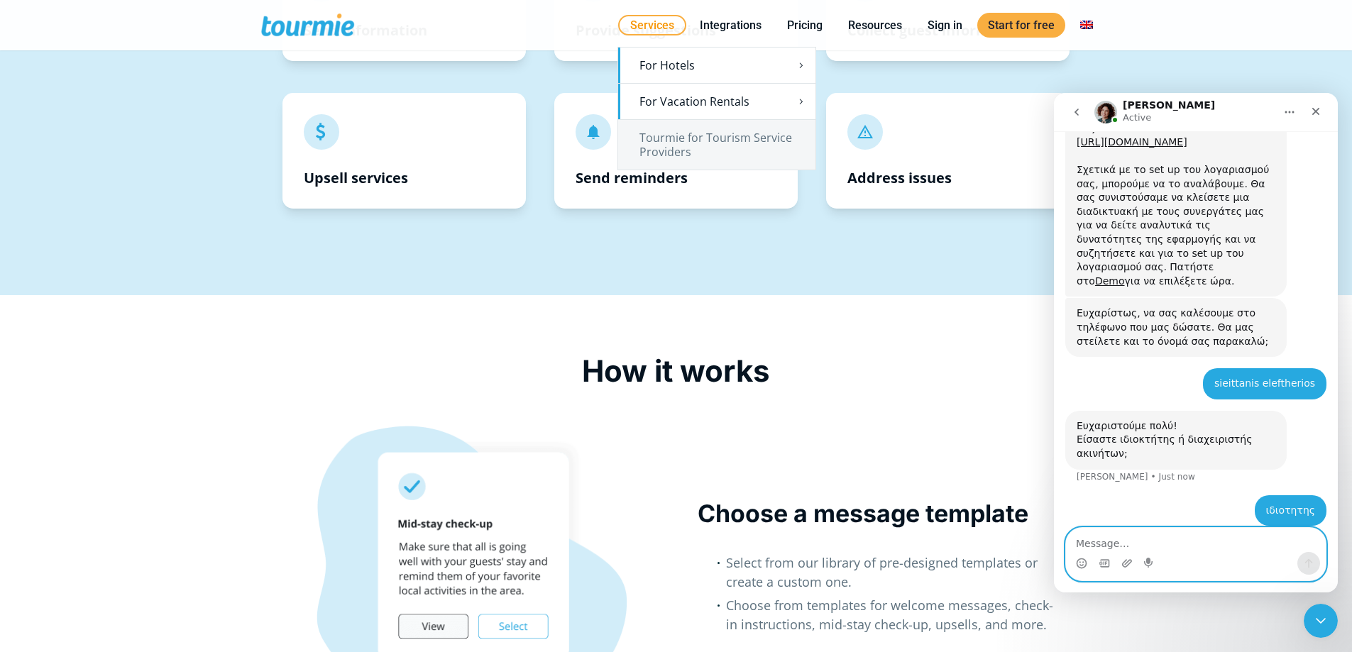
scroll to position [860, 0]
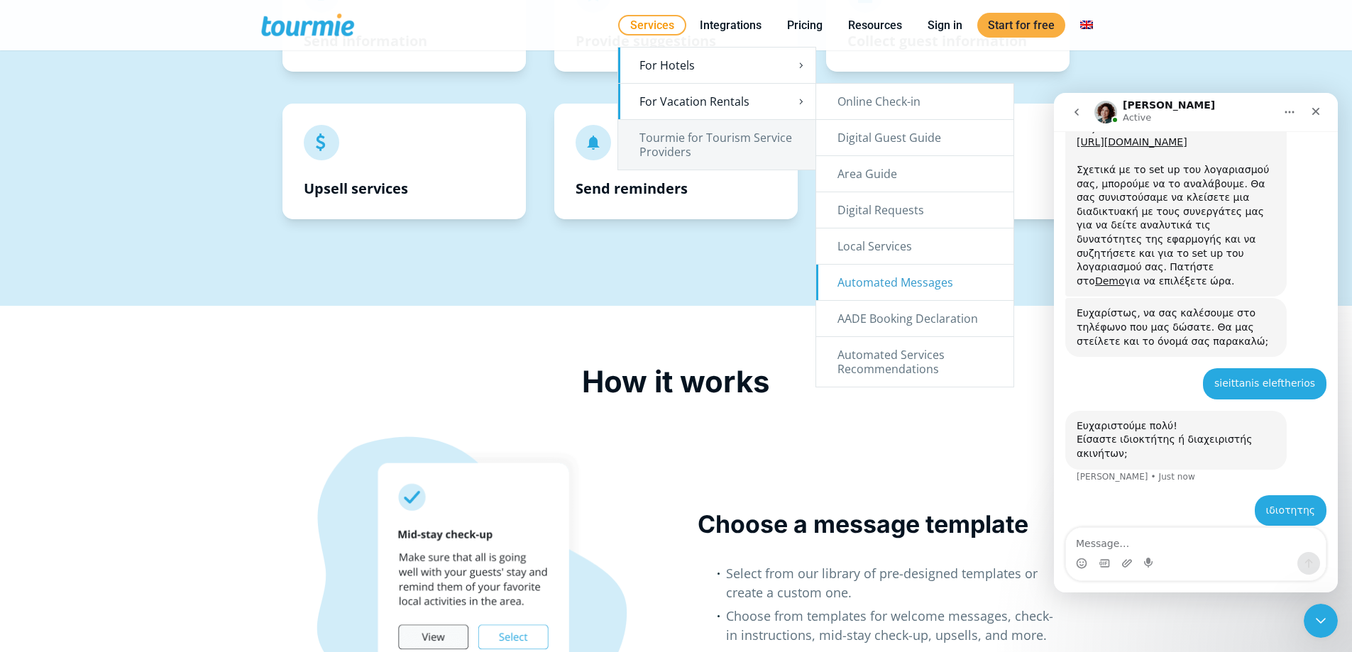
click at [894, 285] on link "Automated Messages" at bounding box center [914, 282] width 197 height 35
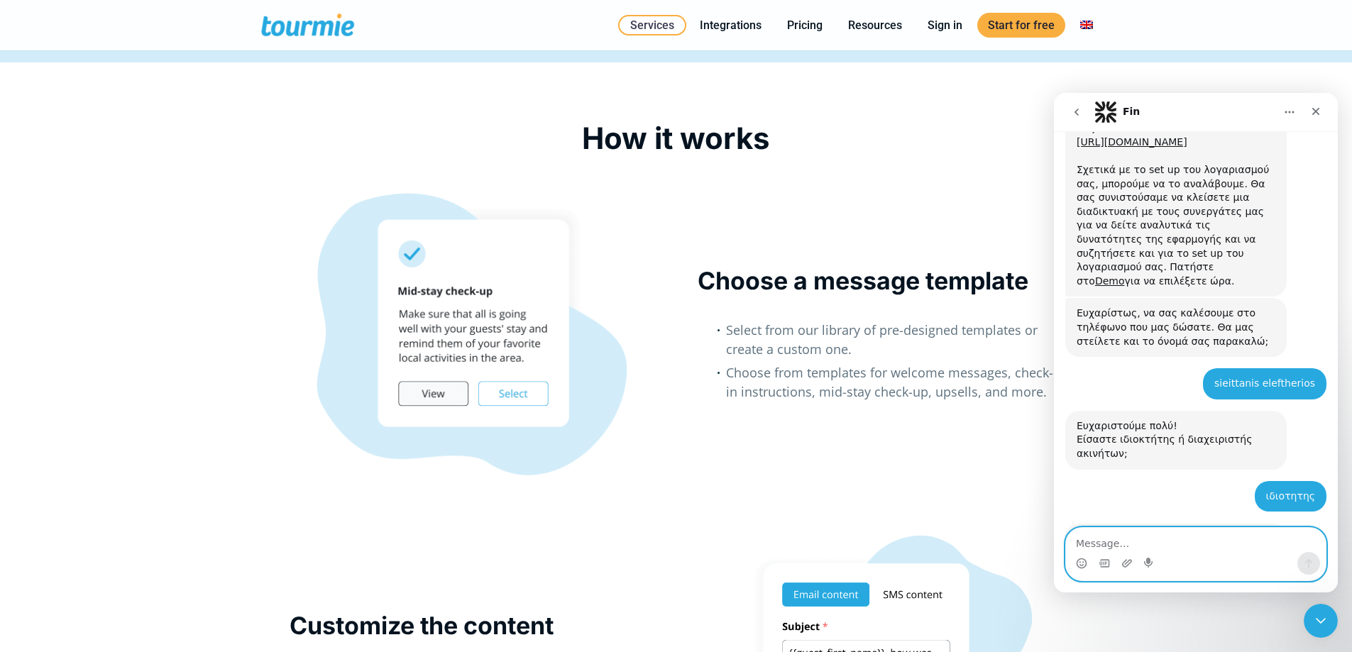
scroll to position [941, 0]
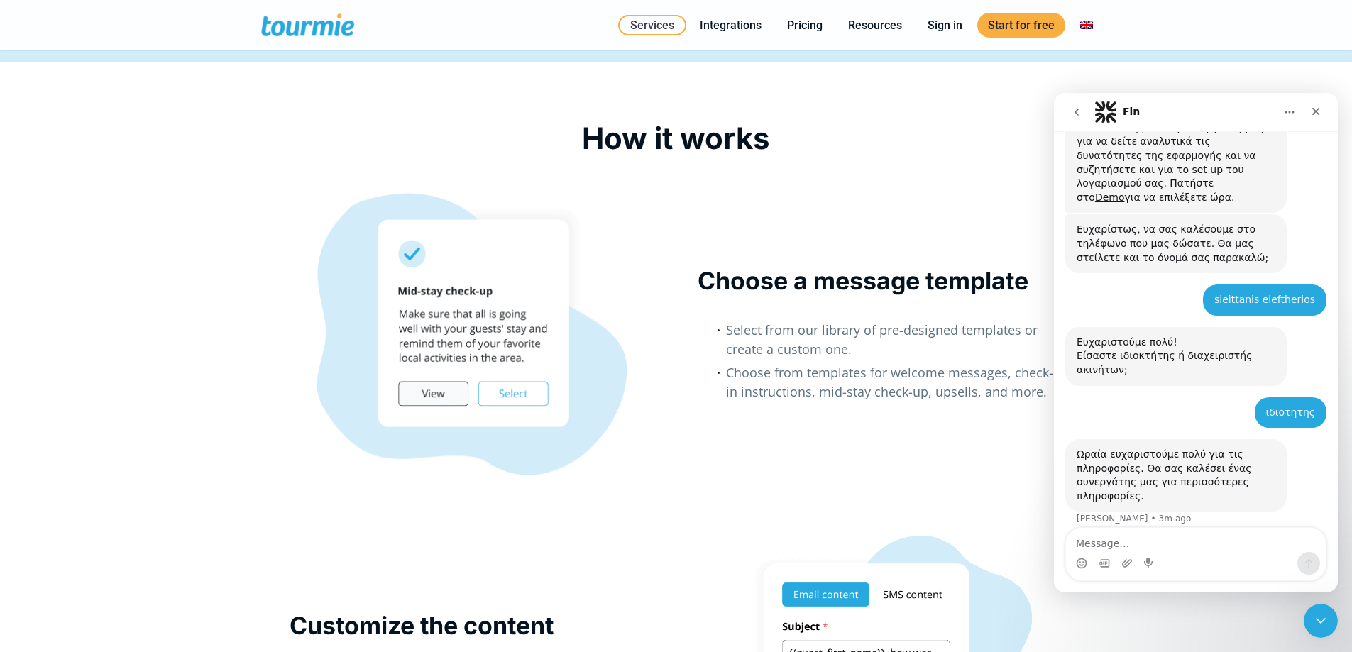
click at [929, 183] on div "How it works" at bounding box center [676, 156] width 787 height 75
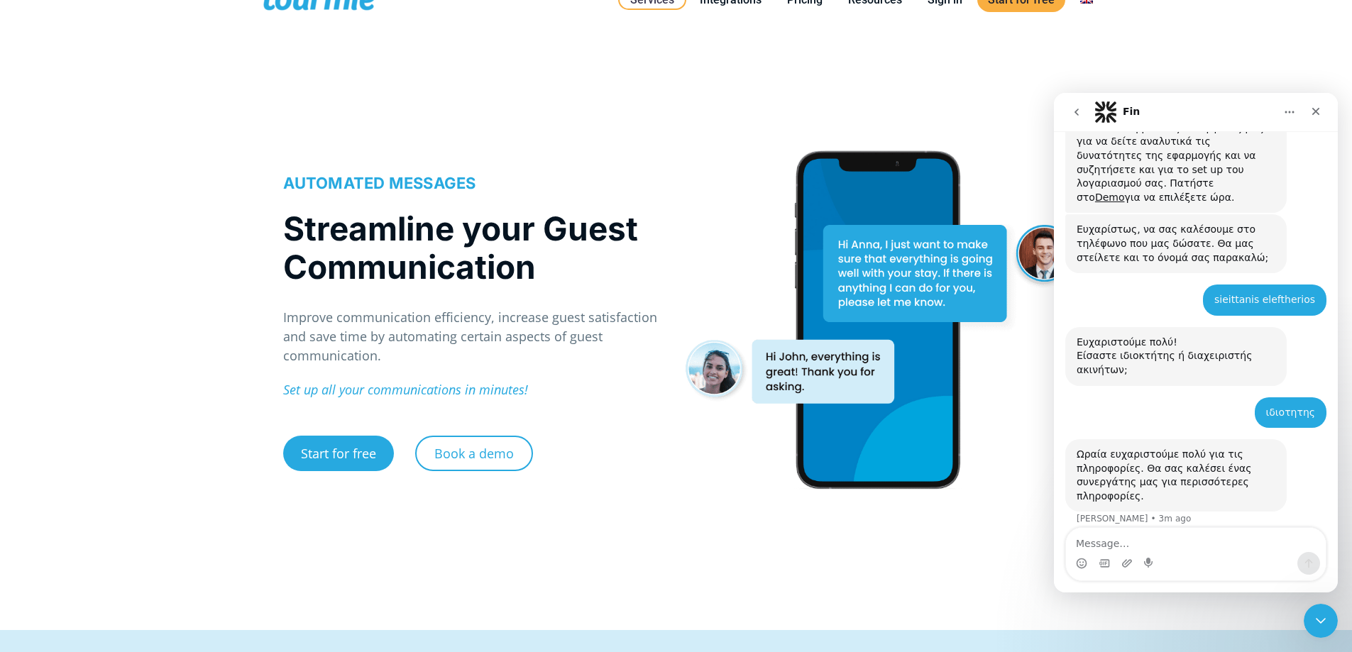
scroll to position [0, 0]
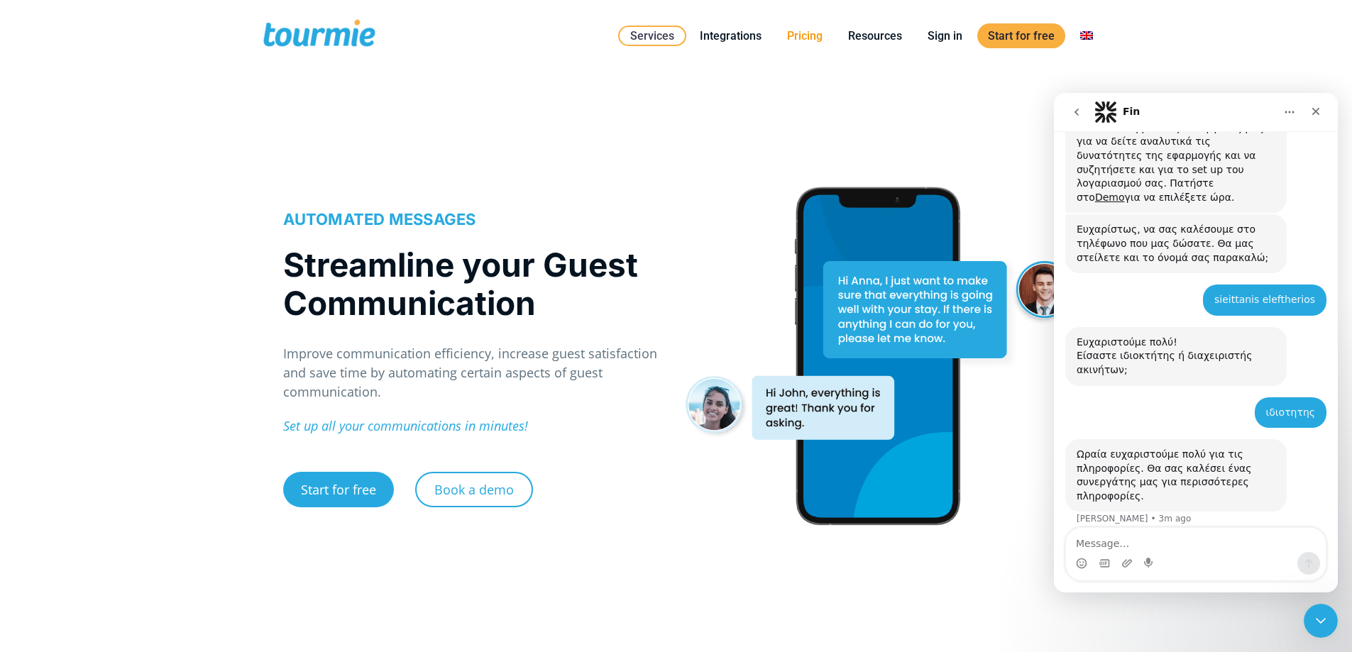
click at [804, 38] on link "Pricing" at bounding box center [805, 36] width 57 height 18
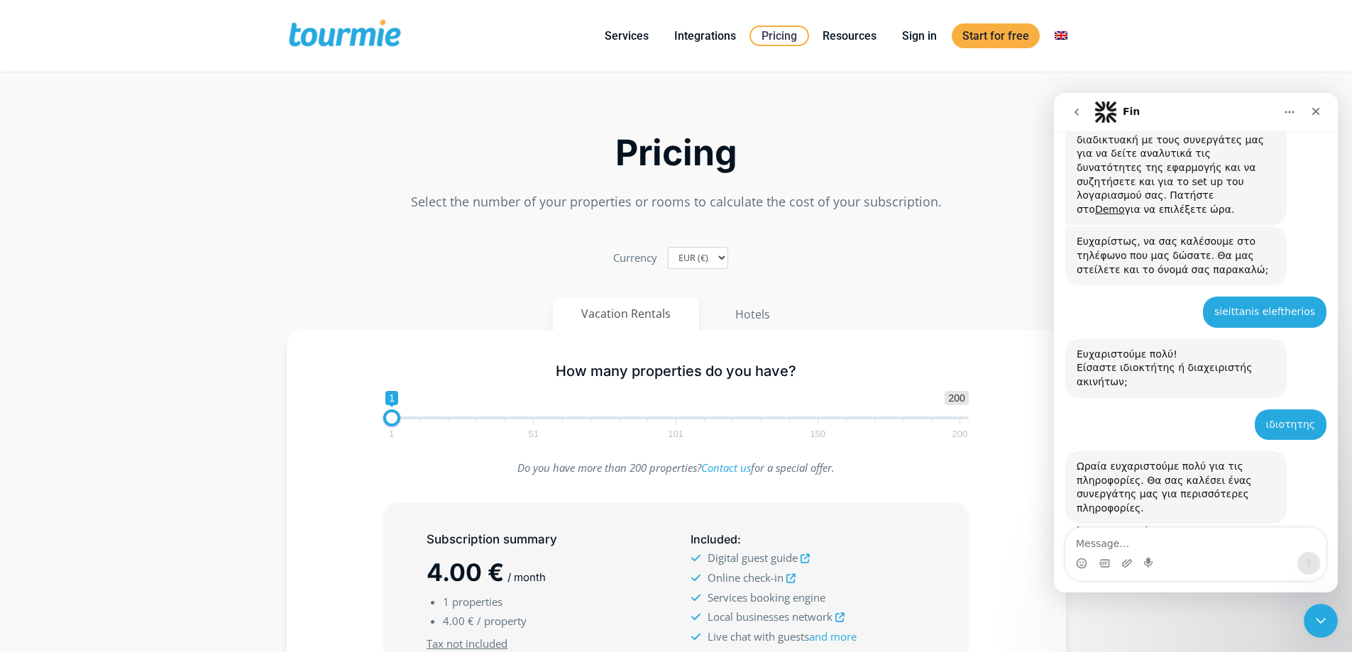
scroll to position [941, 0]
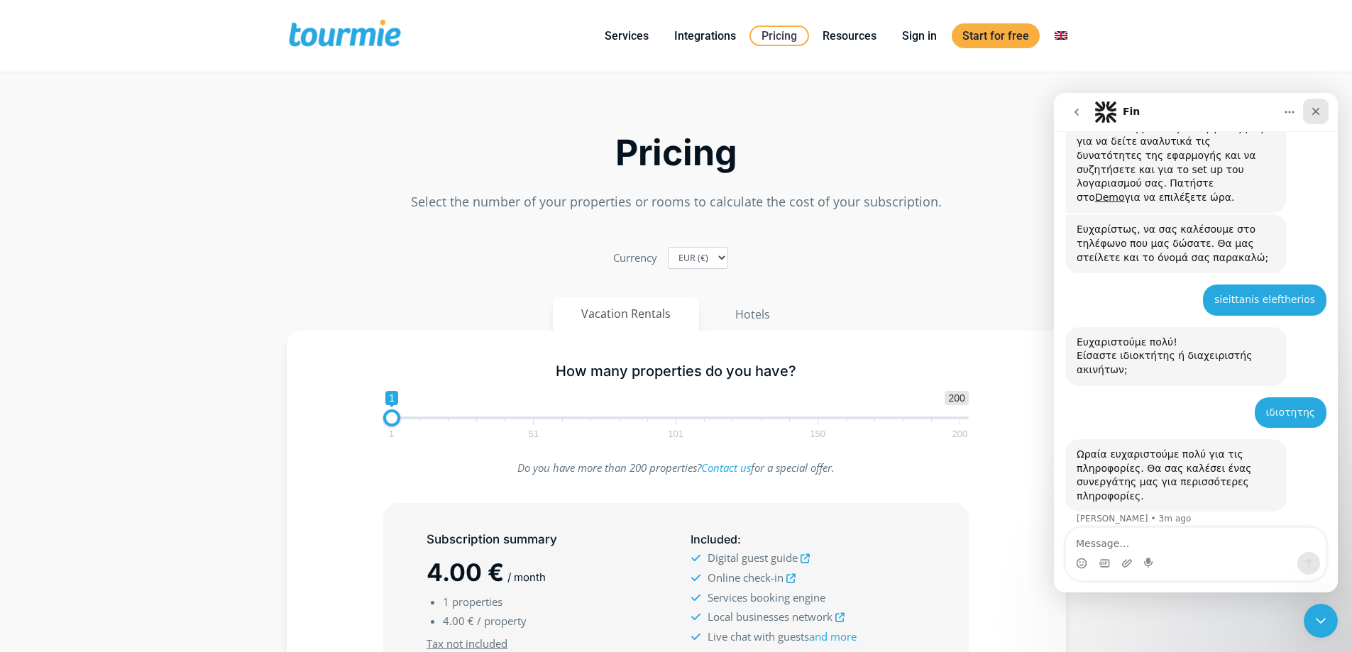
click at [1325, 114] on div "Close" at bounding box center [1316, 112] width 26 height 26
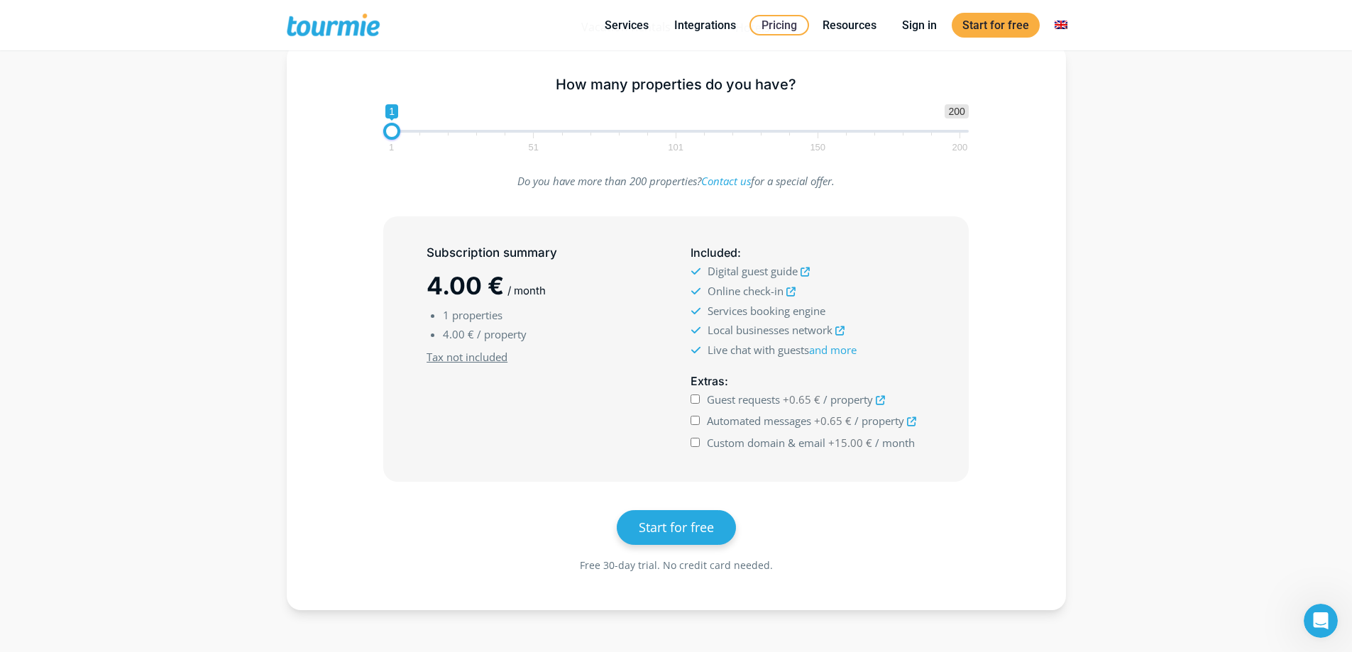
scroll to position [214, 0]
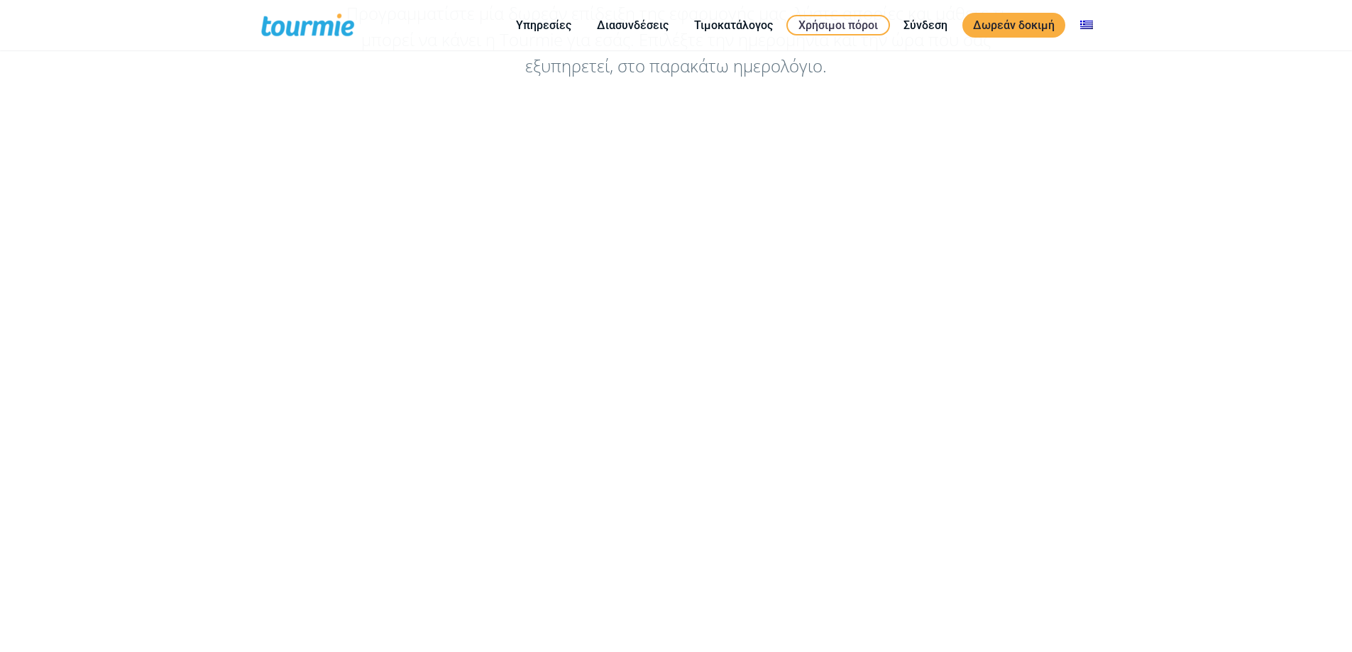
scroll to position [284, 0]
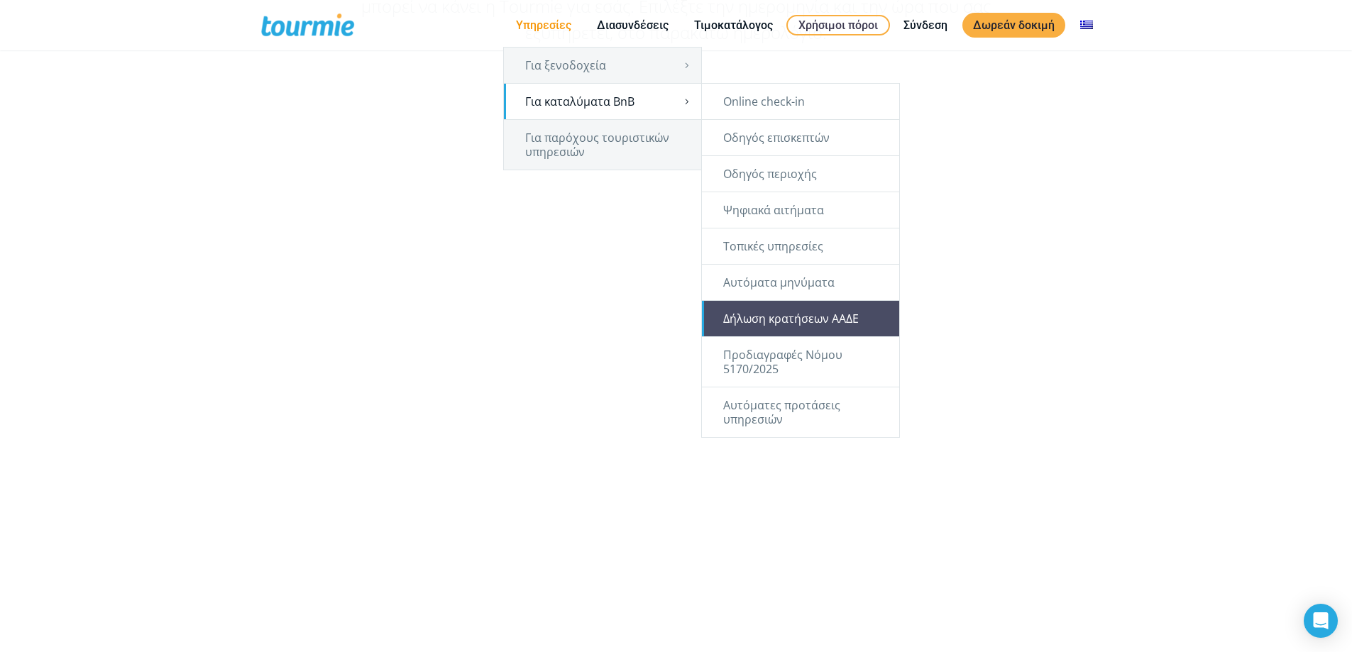
click at [794, 318] on link "Δήλωση κρατήσεων ΑΑΔΕ" at bounding box center [800, 318] width 197 height 35
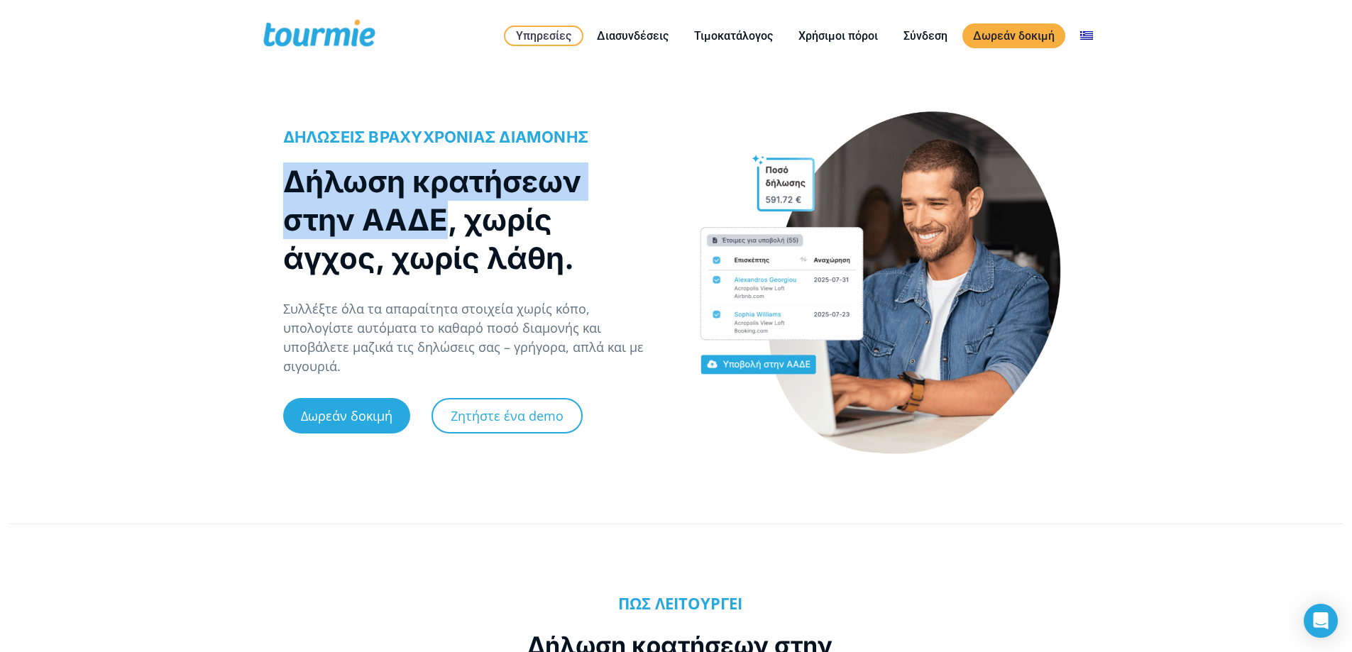
drag, startPoint x: 426, startPoint y: 229, endPoint x: 290, endPoint y: 196, distance: 140.2
click at [290, 196] on h1 "Δήλωση κρατήσεων στην ΑΑΔΕ, χωρίς άγχος, χωρίς λάθη." at bounding box center [465, 220] width 364 height 115
copy h1 "Δήλωση κρατήσεων στην [GEOGRAPHIC_DATA]"
